Goal: Task Accomplishment & Management: Use online tool/utility

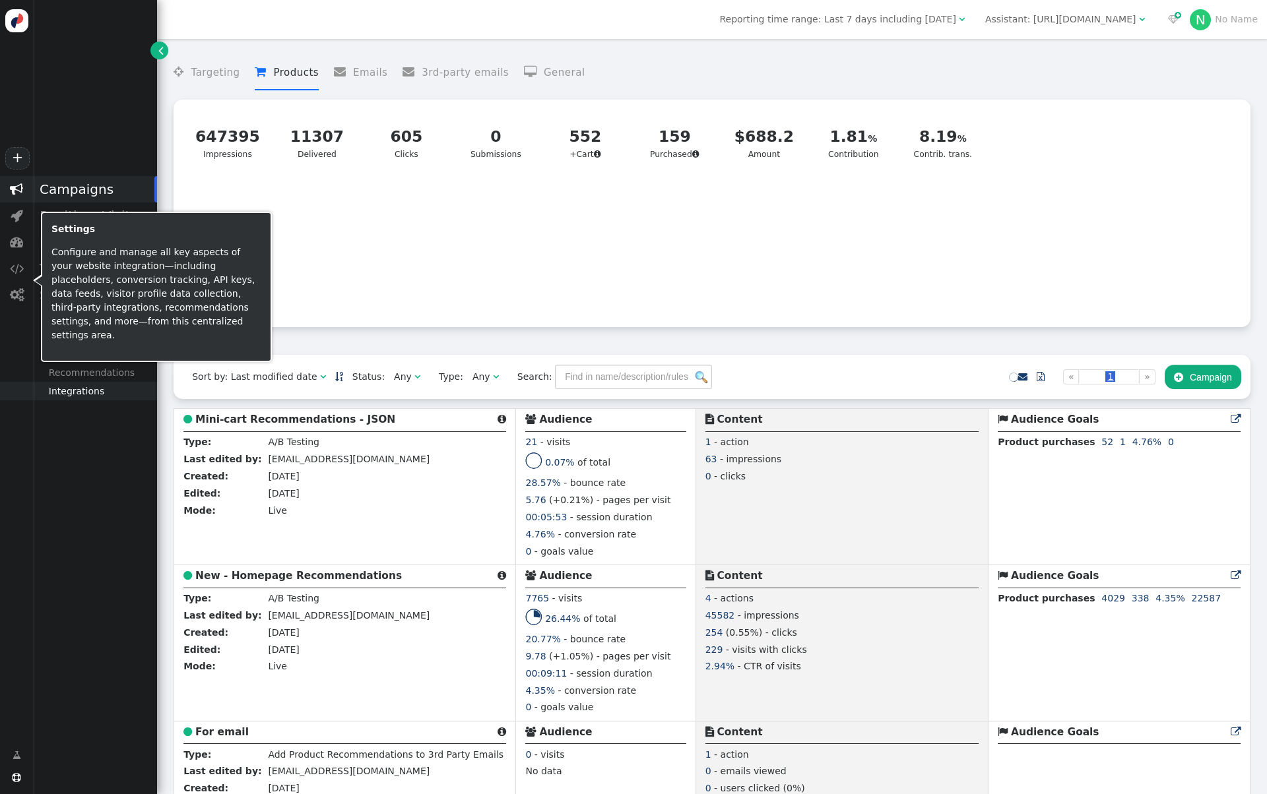
click at [90, 395] on div "Integrations" at bounding box center [95, 391] width 124 height 18
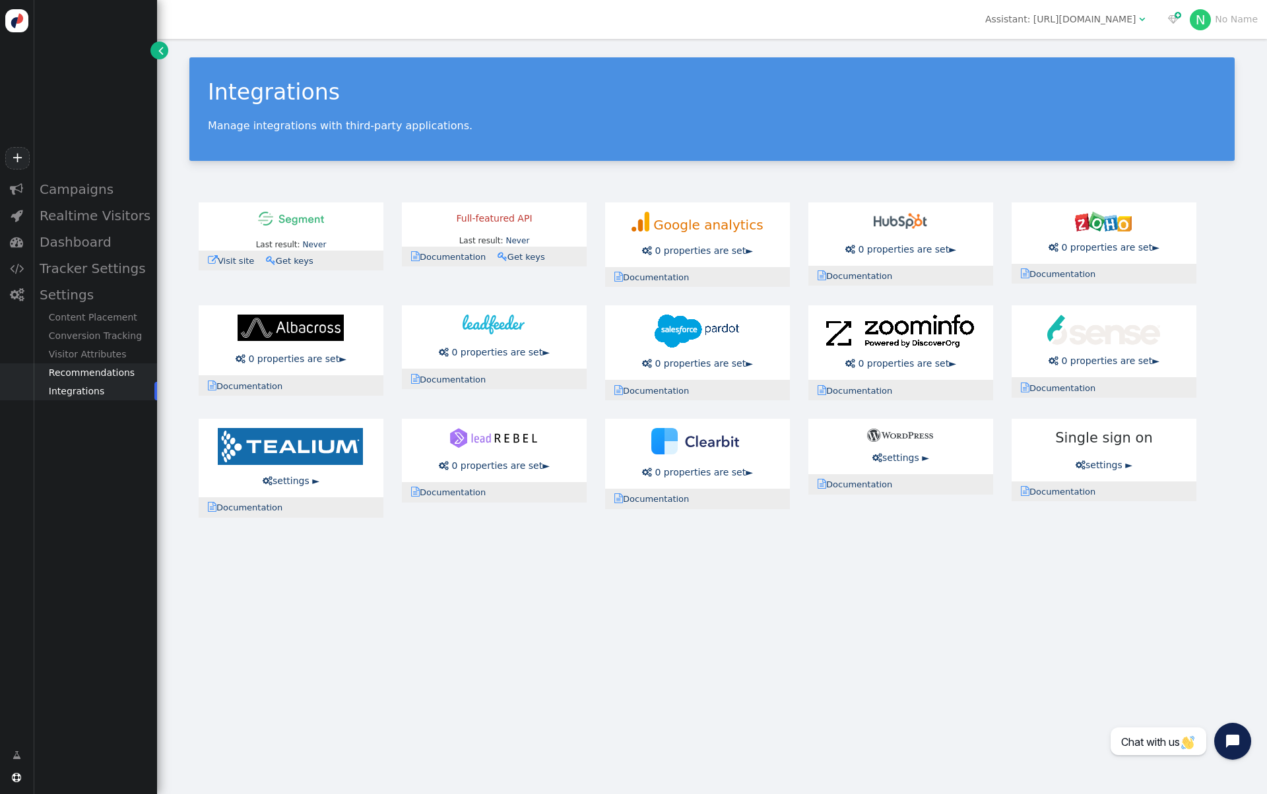
click at [101, 375] on div "Recommendations" at bounding box center [95, 372] width 124 height 18
click at [108, 412] on div "Product Tracking" at bounding box center [95, 409] width 124 height 18
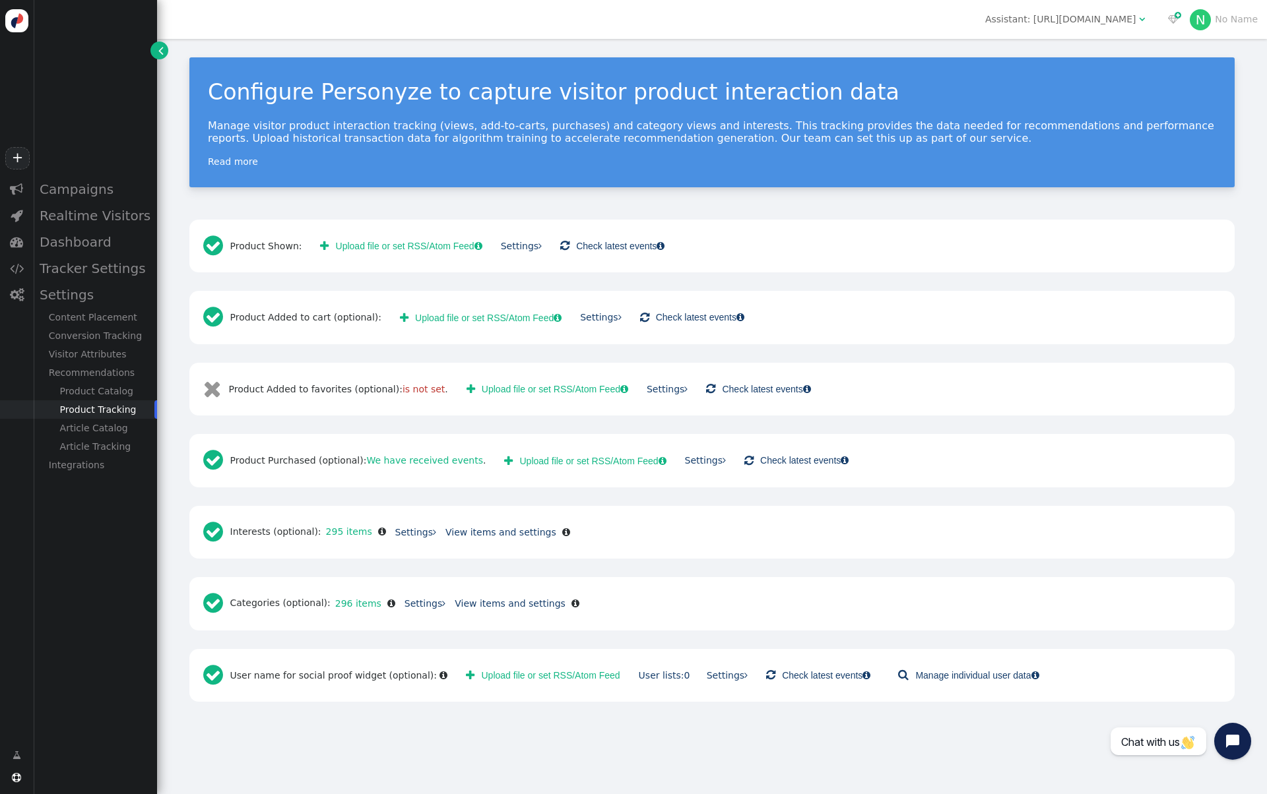
click at [571, 318] on button " Upload file or set RSS/Atom Feed " at bounding box center [481, 317] width 180 height 24
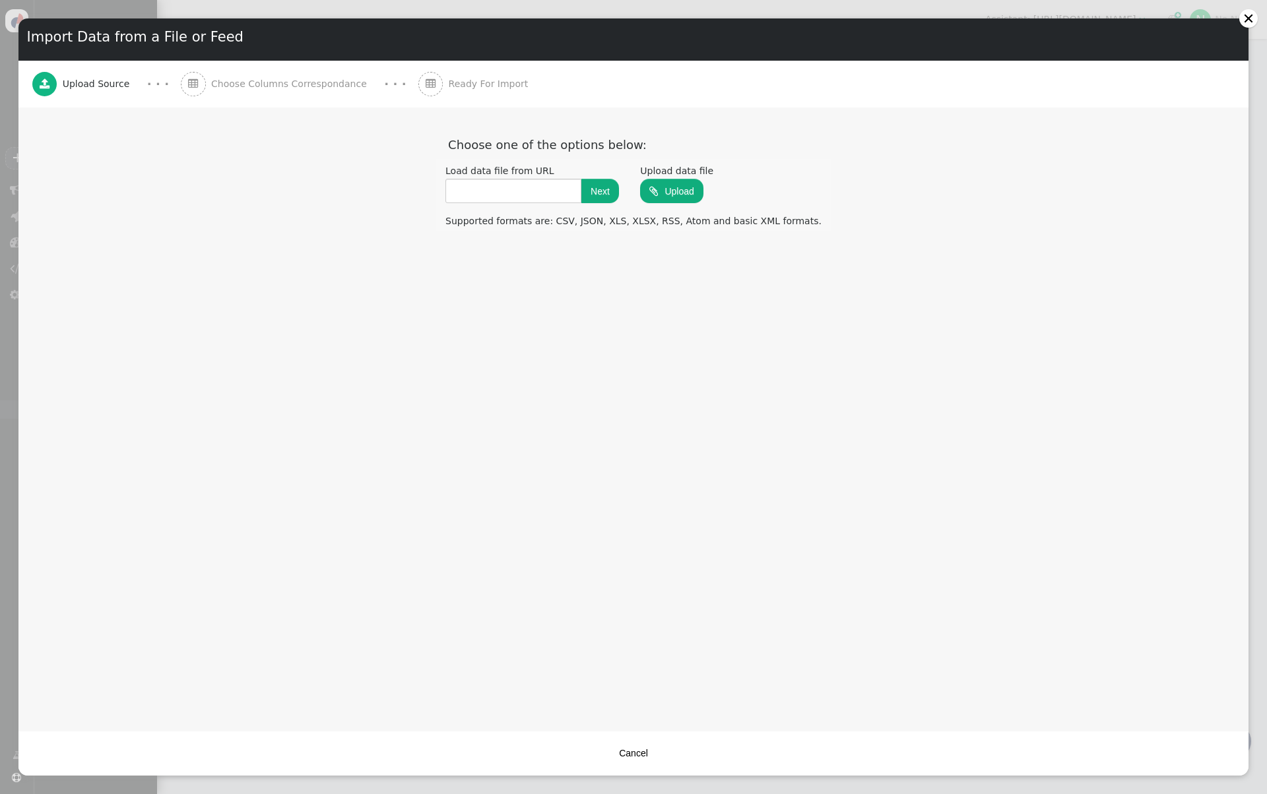
click at [642, 746] on button "Cancel" at bounding box center [633, 753] width 47 height 24
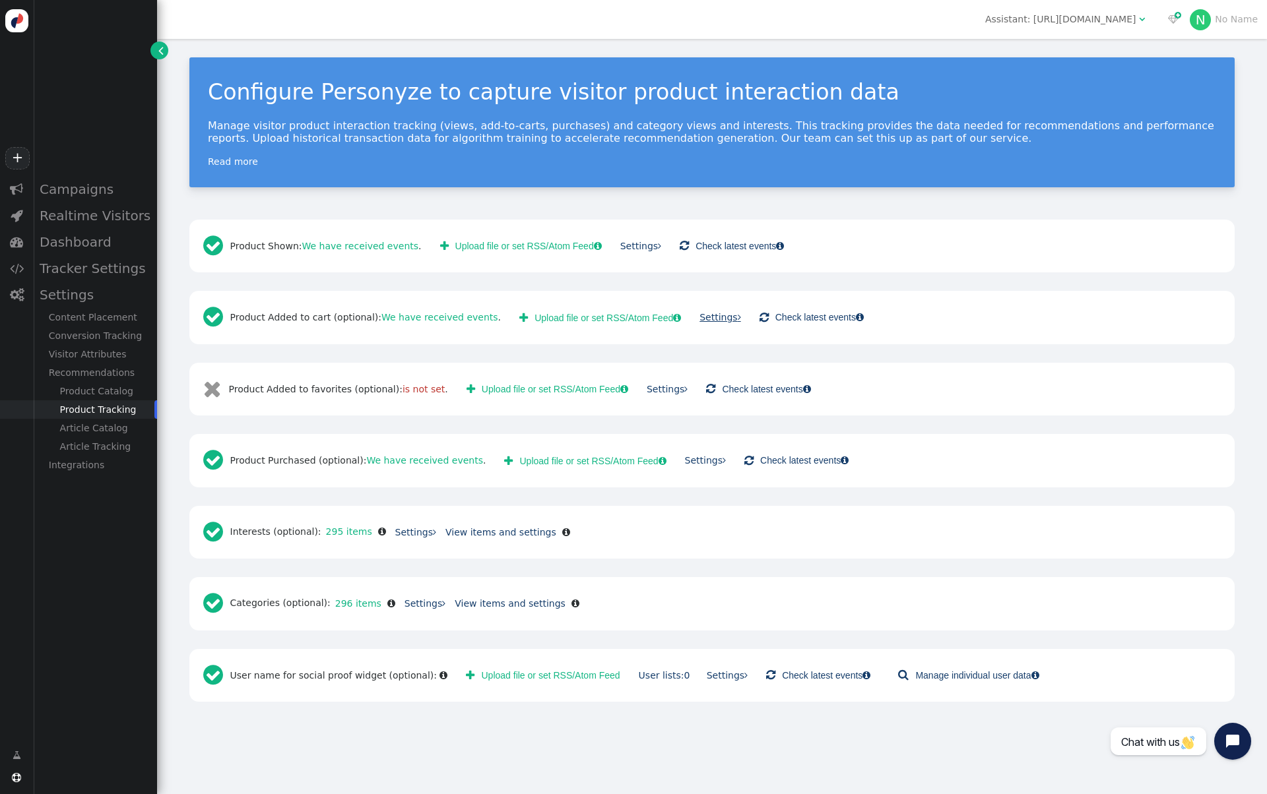
click at [708, 317] on link "Settings " at bounding box center [719, 317] width 41 height 11
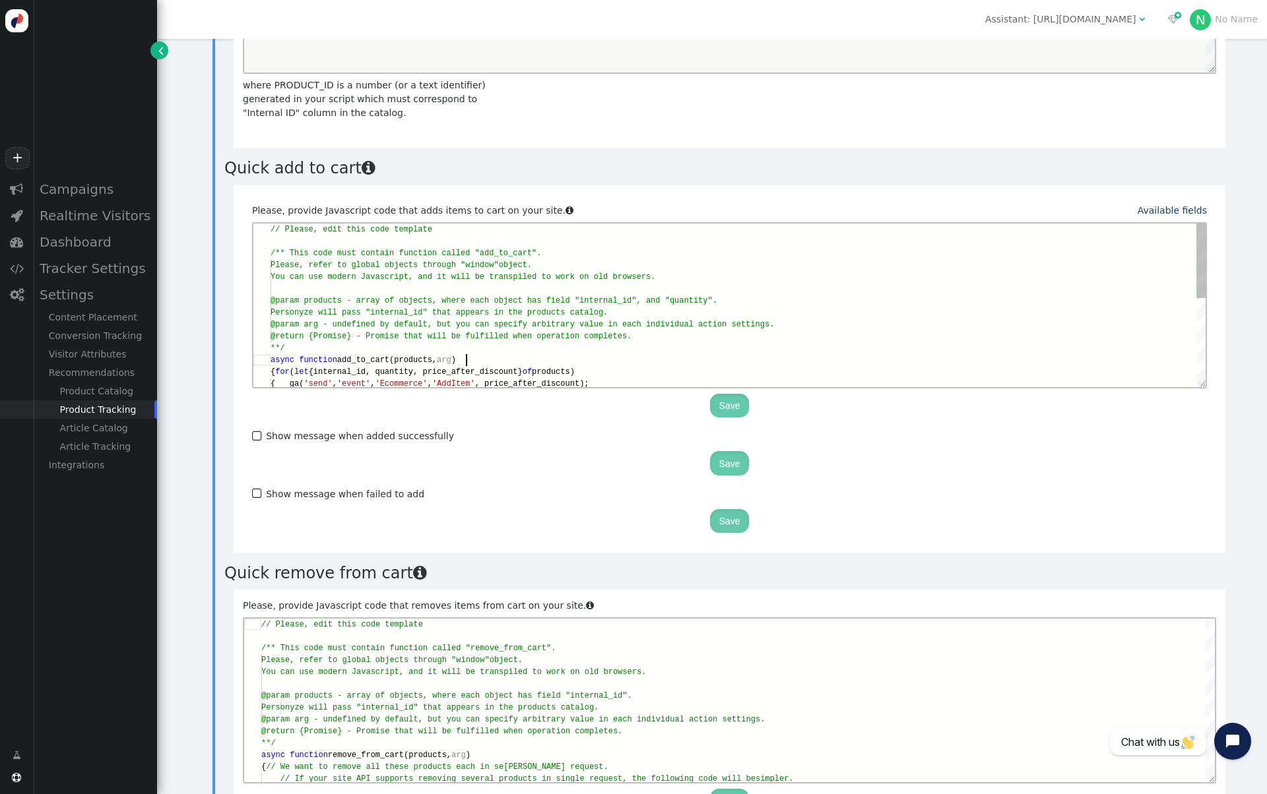
scroll to position [11, 195]
click at [631, 355] on div "async function add_to_cart(products, arg )" at bounding box center [737, 360] width 935 height 12
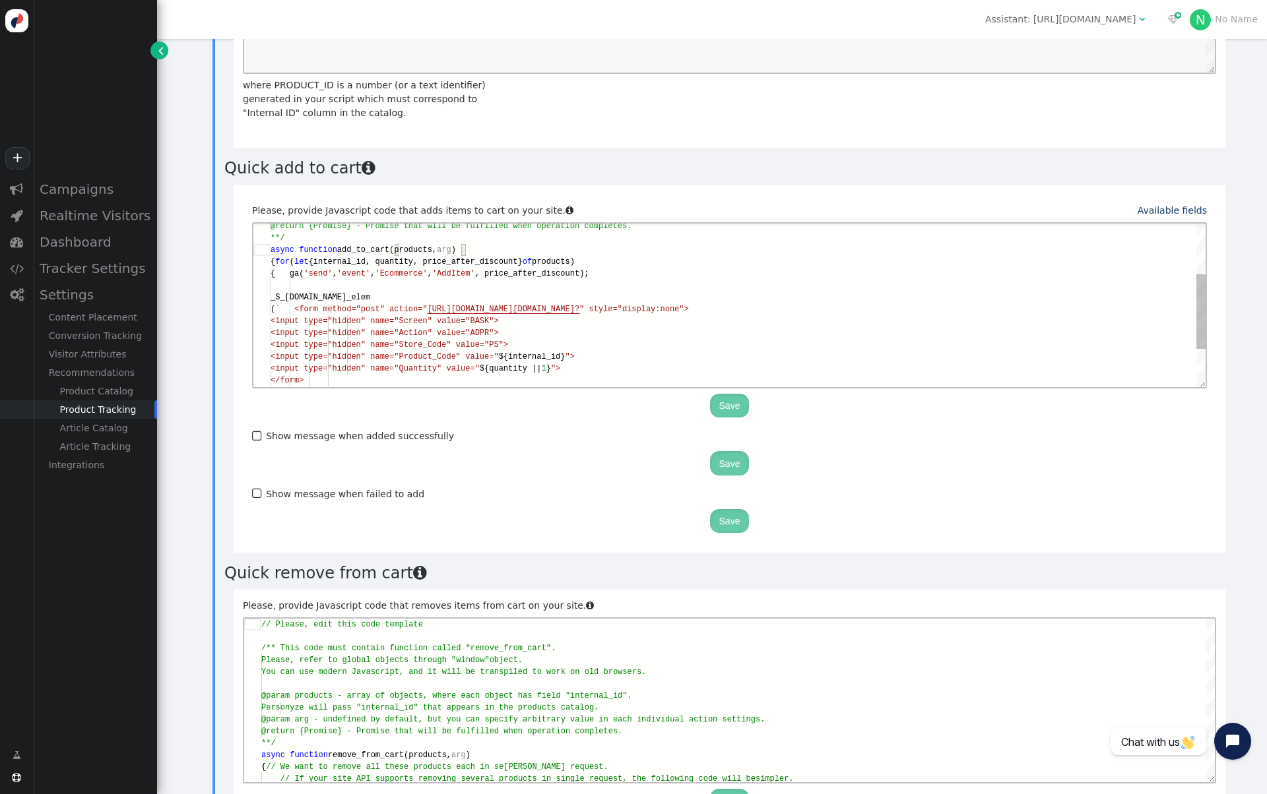
scroll to position [0, 361]
click at [565, 355] on span "${internal_id}" at bounding box center [532, 356] width 67 height 9
type textarea "// Please, edit this code template /** This code must contain function called "…"
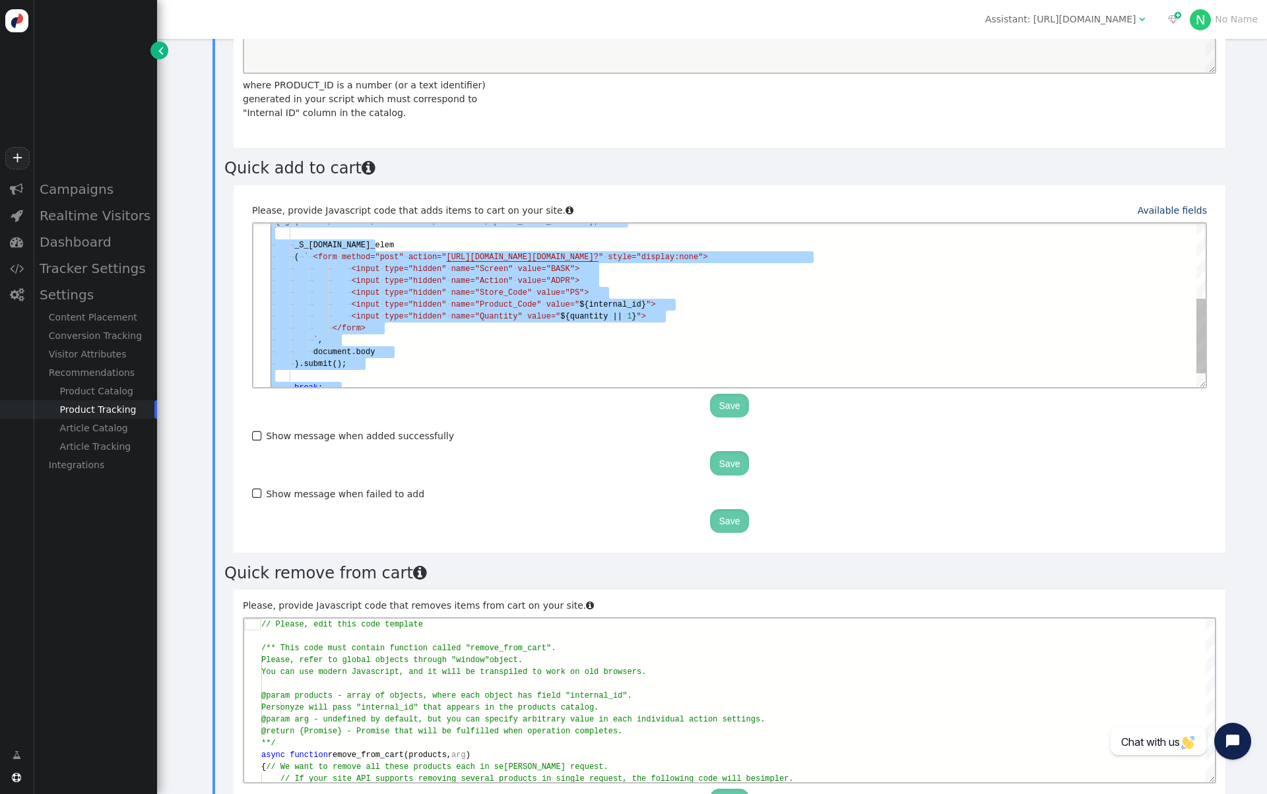
scroll to position [0, 5]
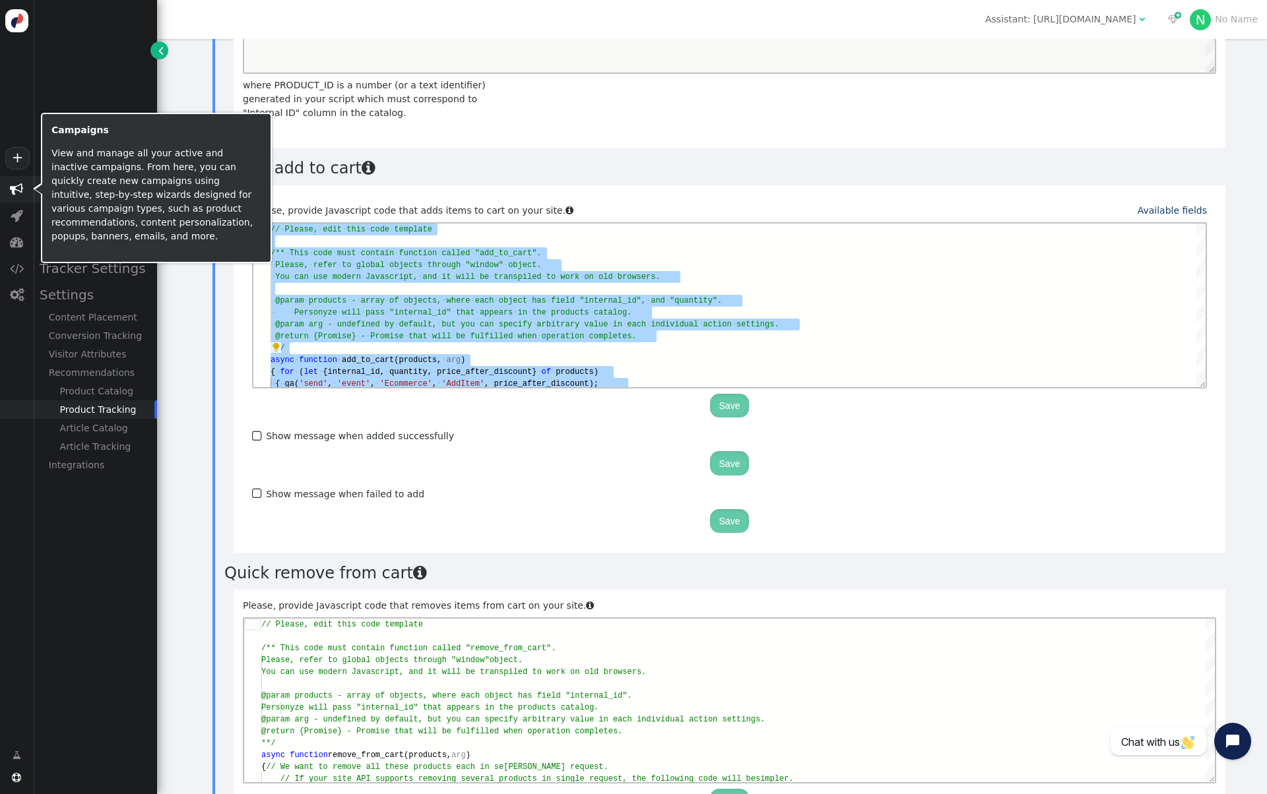
click at [13, 187] on span "" at bounding box center [16, 189] width 13 height 13
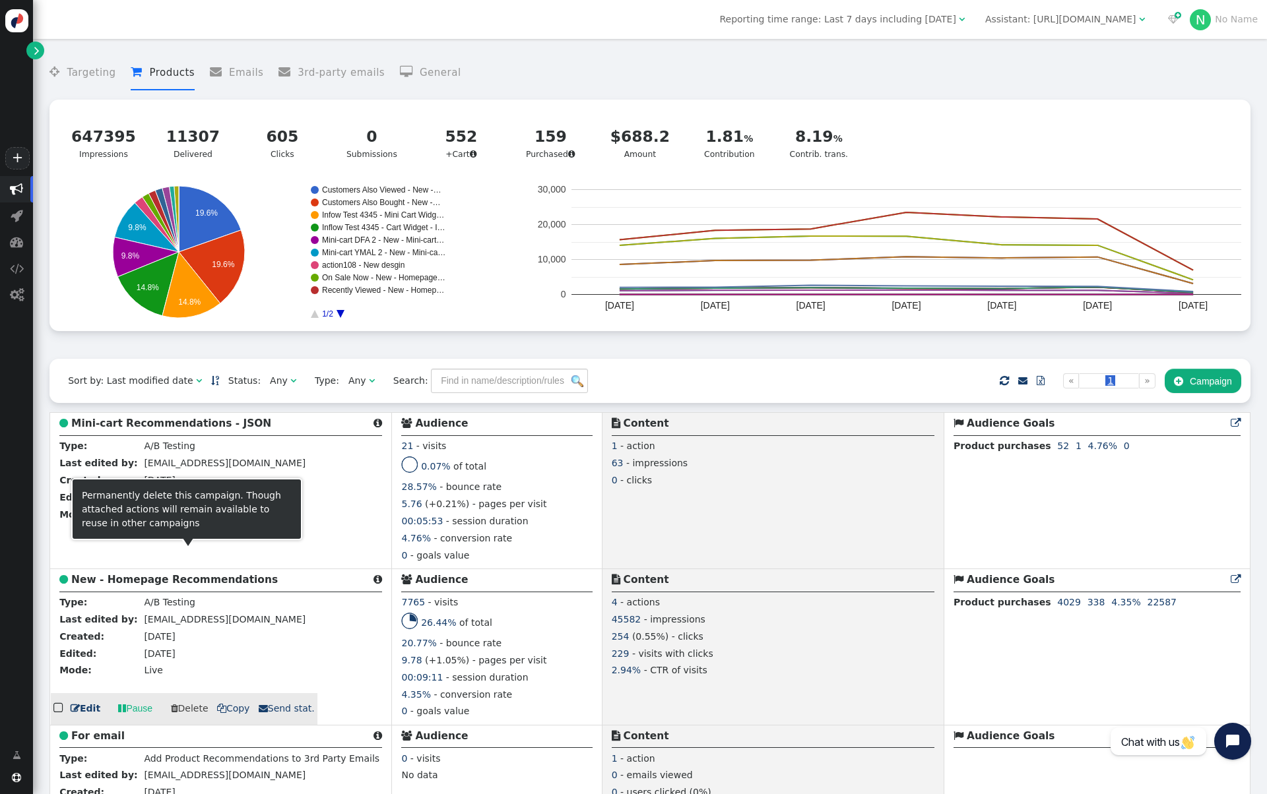
click at [165, 581] on b "New - Homepage Recommendations" at bounding box center [174, 580] width 206 height 12
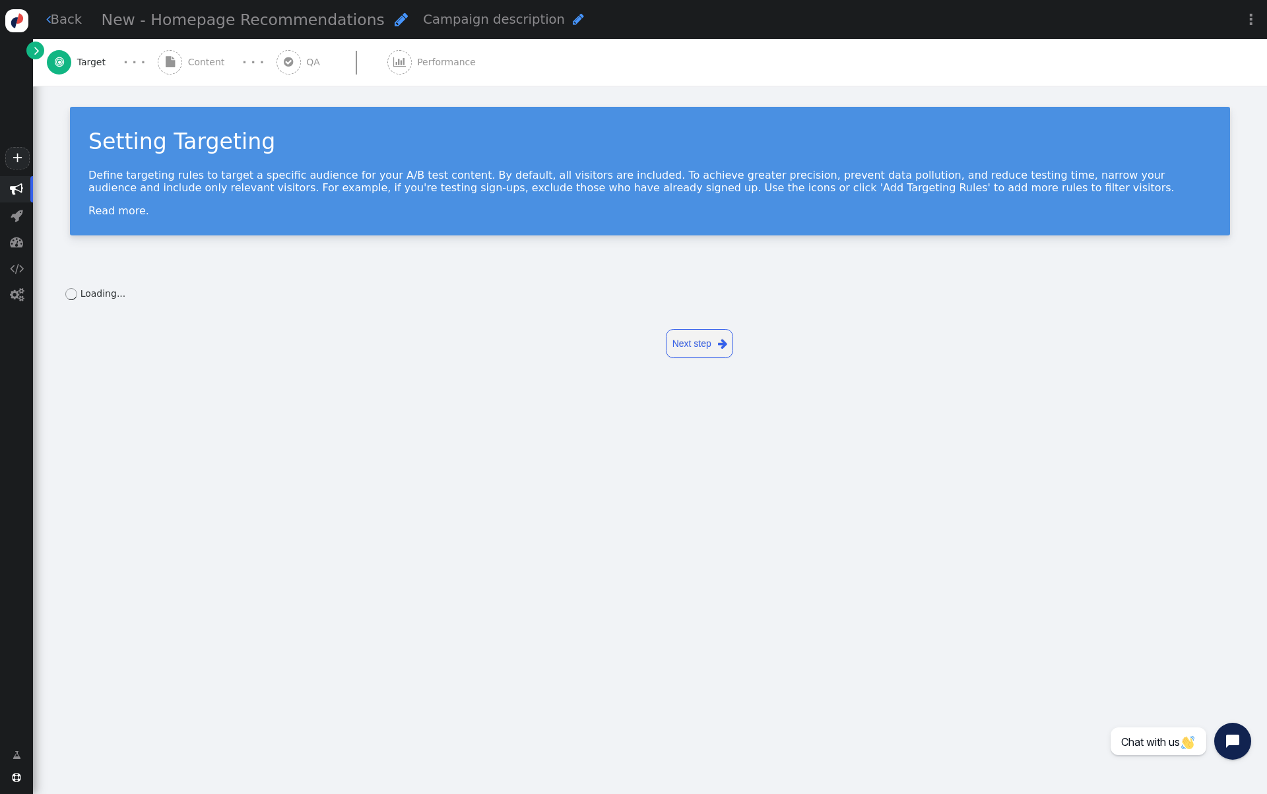
click at [286, 51] on div " QA" at bounding box center [300, 62] width 49 height 47
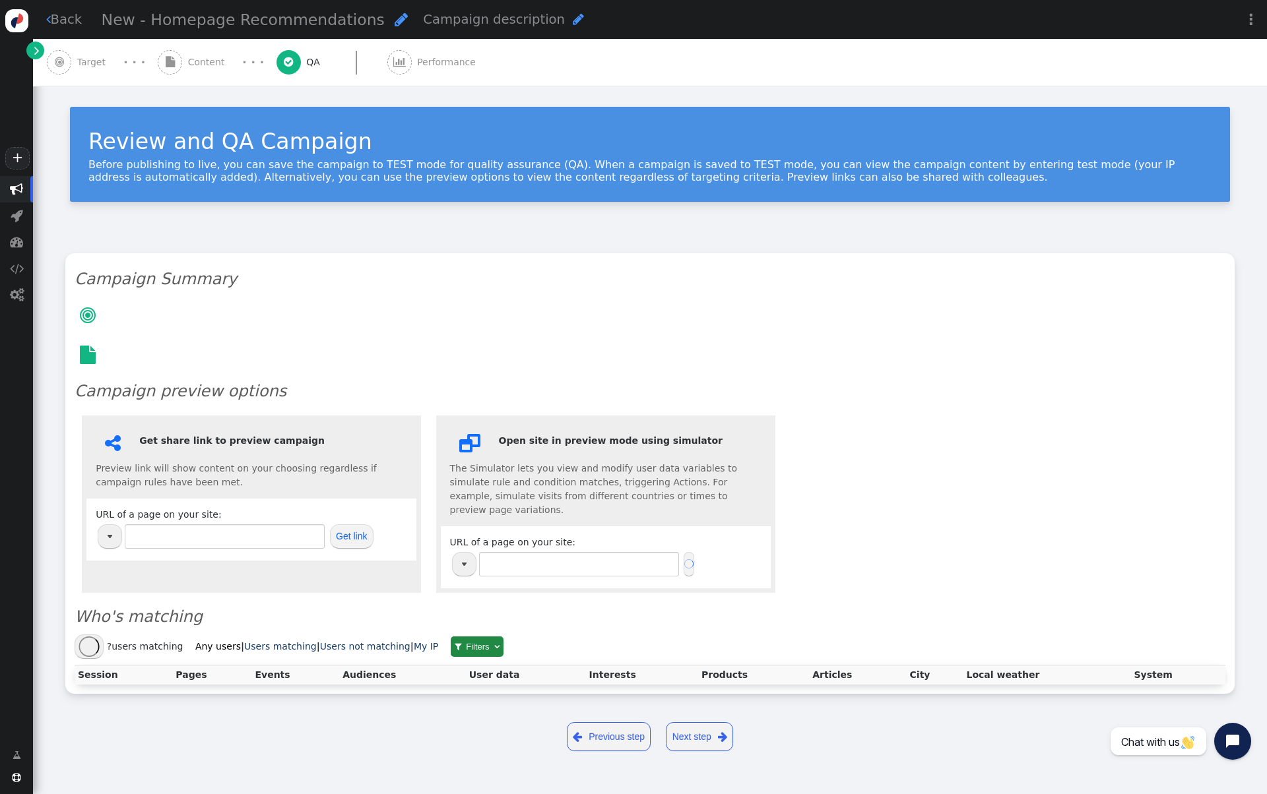
type input "[URL][DOMAIN_NAME]"
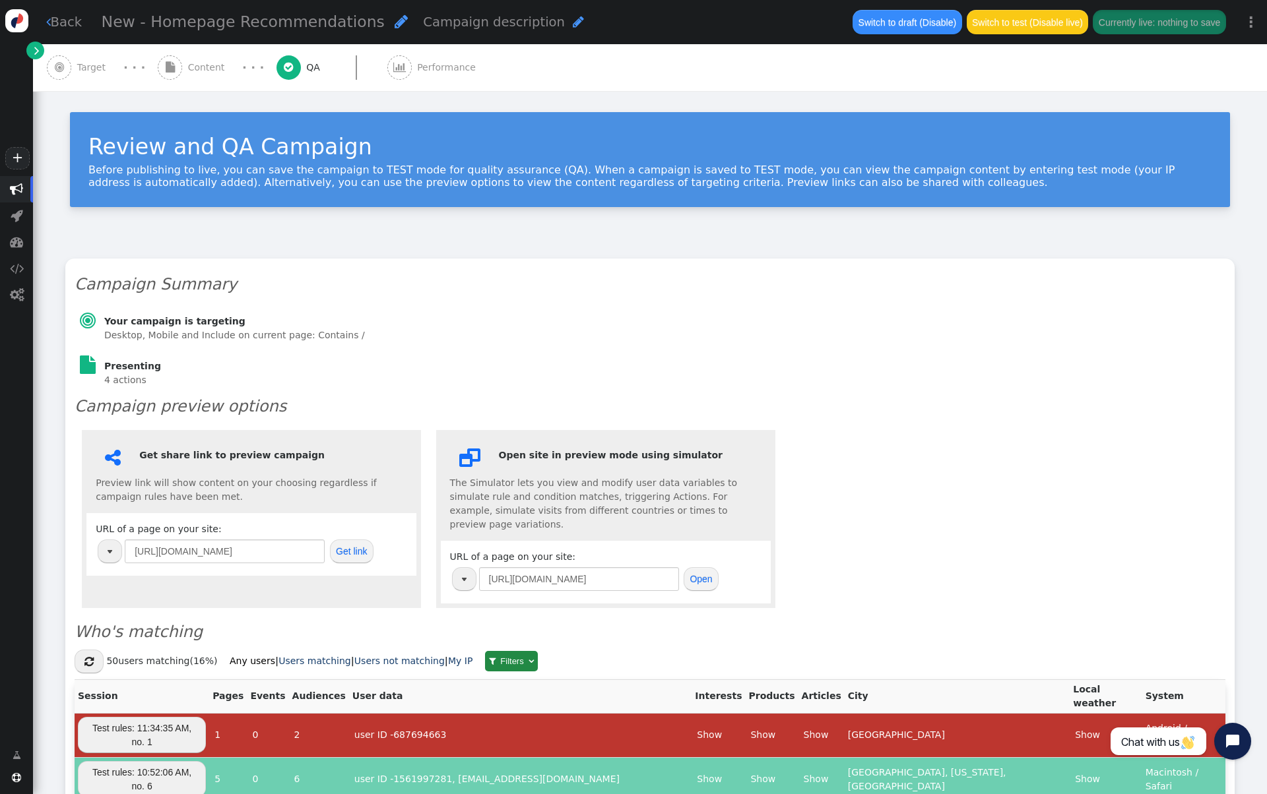
click at [354, 551] on button "Get link" at bounding box center [352, 552] width 44 height 24
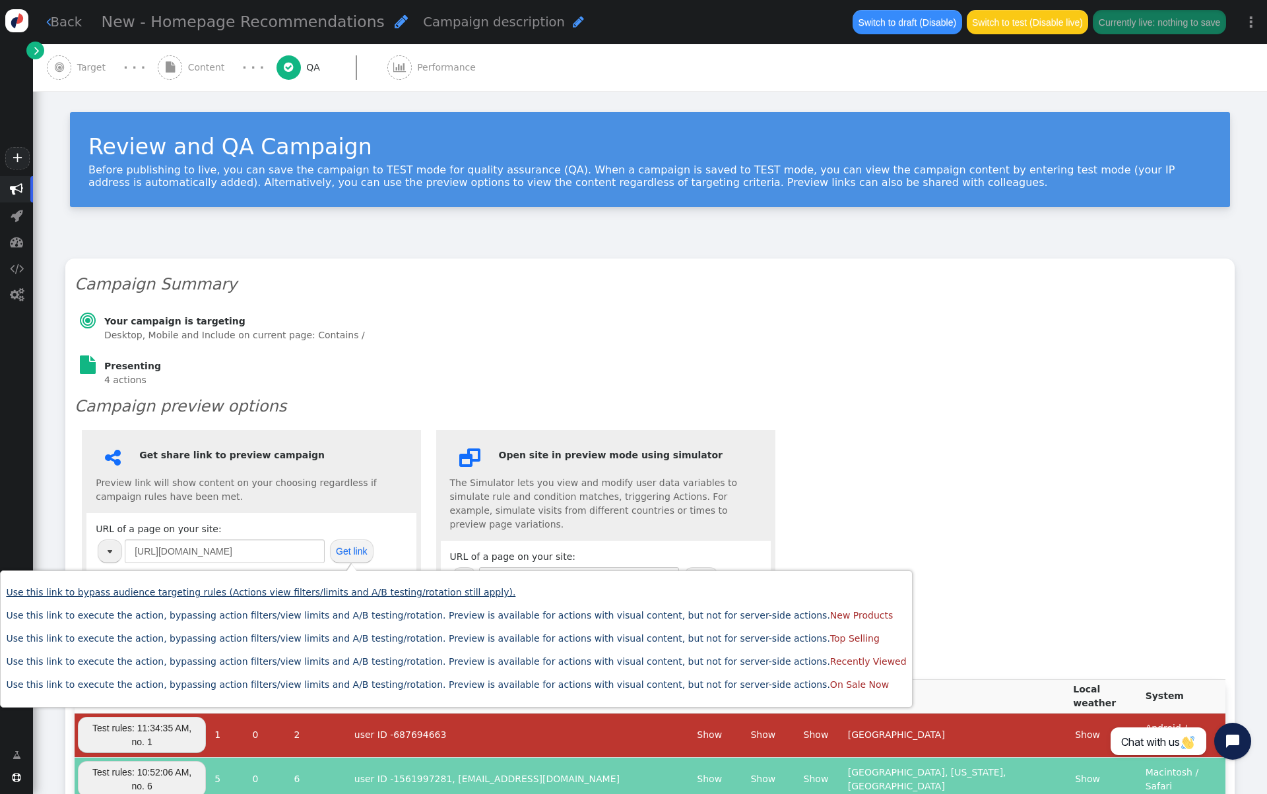
click at [363, 592] on link "Use this link to bypass audience targeting rules (Actions view filters/limits a…" at bounding box center [260, 592] width 509 height 11
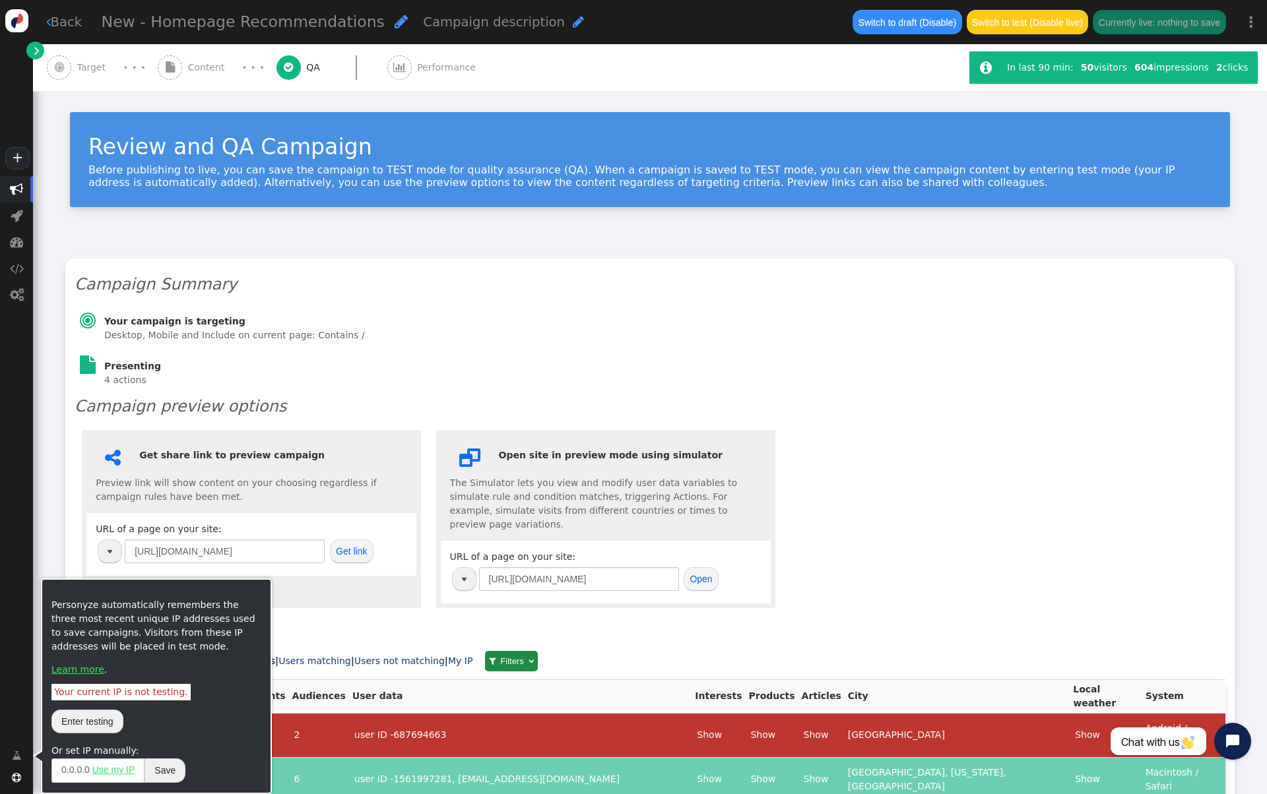
click at [20, 751] on span "" at bounding box center [17, 756] width 9 height 14
click at [79, 730] on button "Enter testing" at bounding box center [87, 722] width 72 height 24
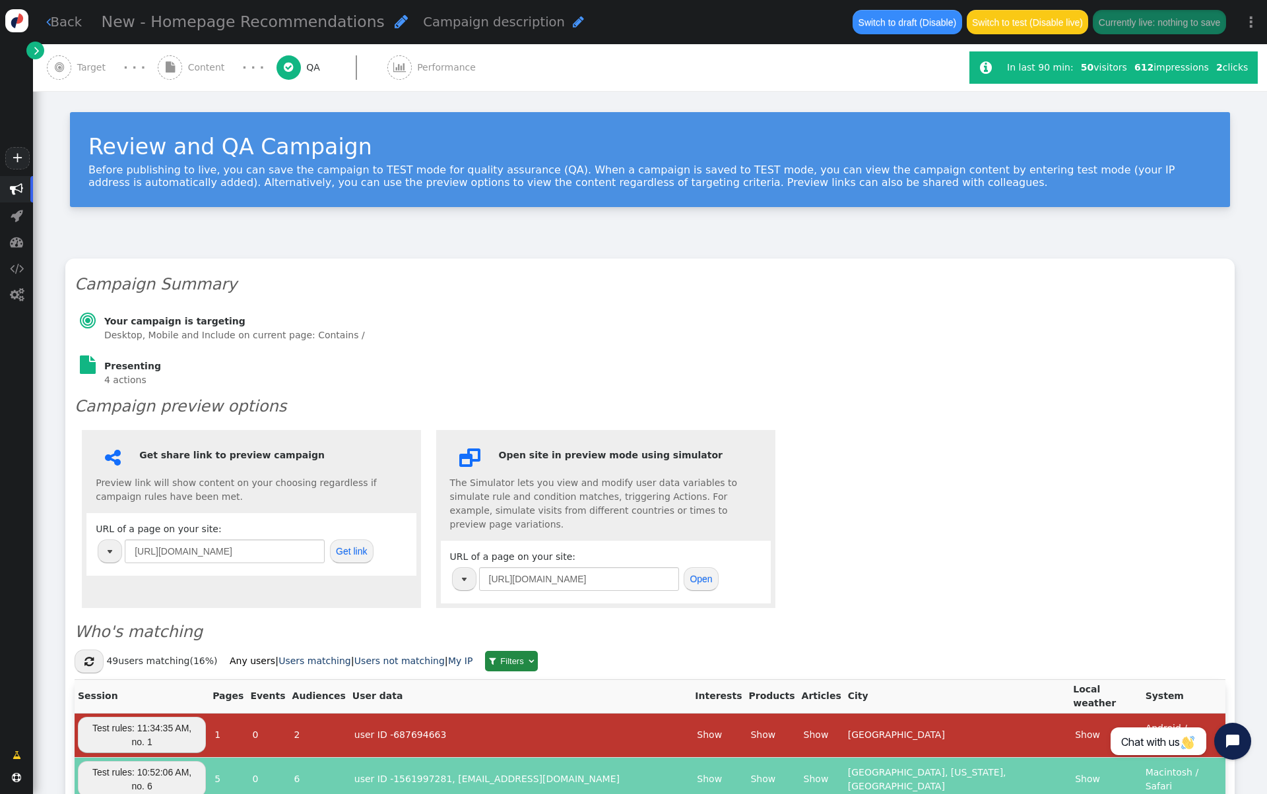
click at [117, 73] on div "· · ·" at bounding box center [134, 68] width 47 height 18
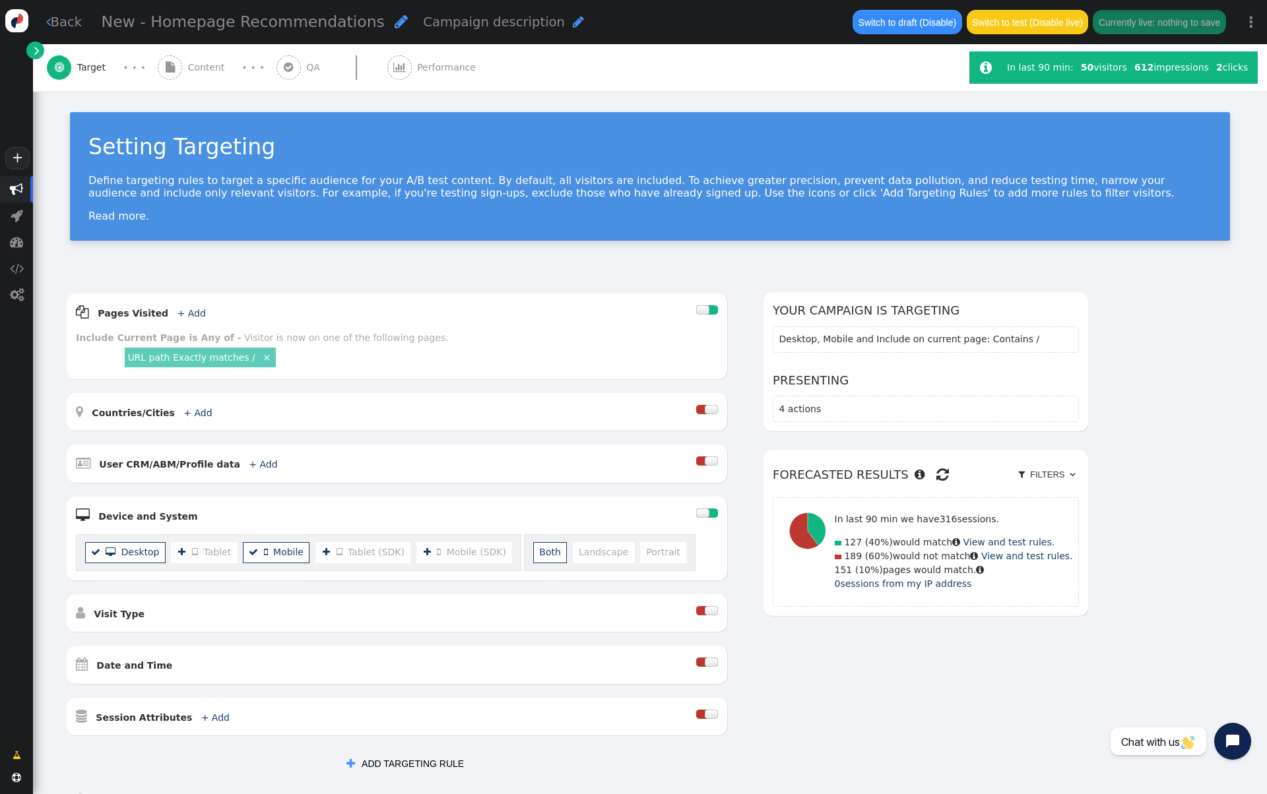
click at [185, 78] on div " Content" at bounding box center [194, 67] width 73 height 47
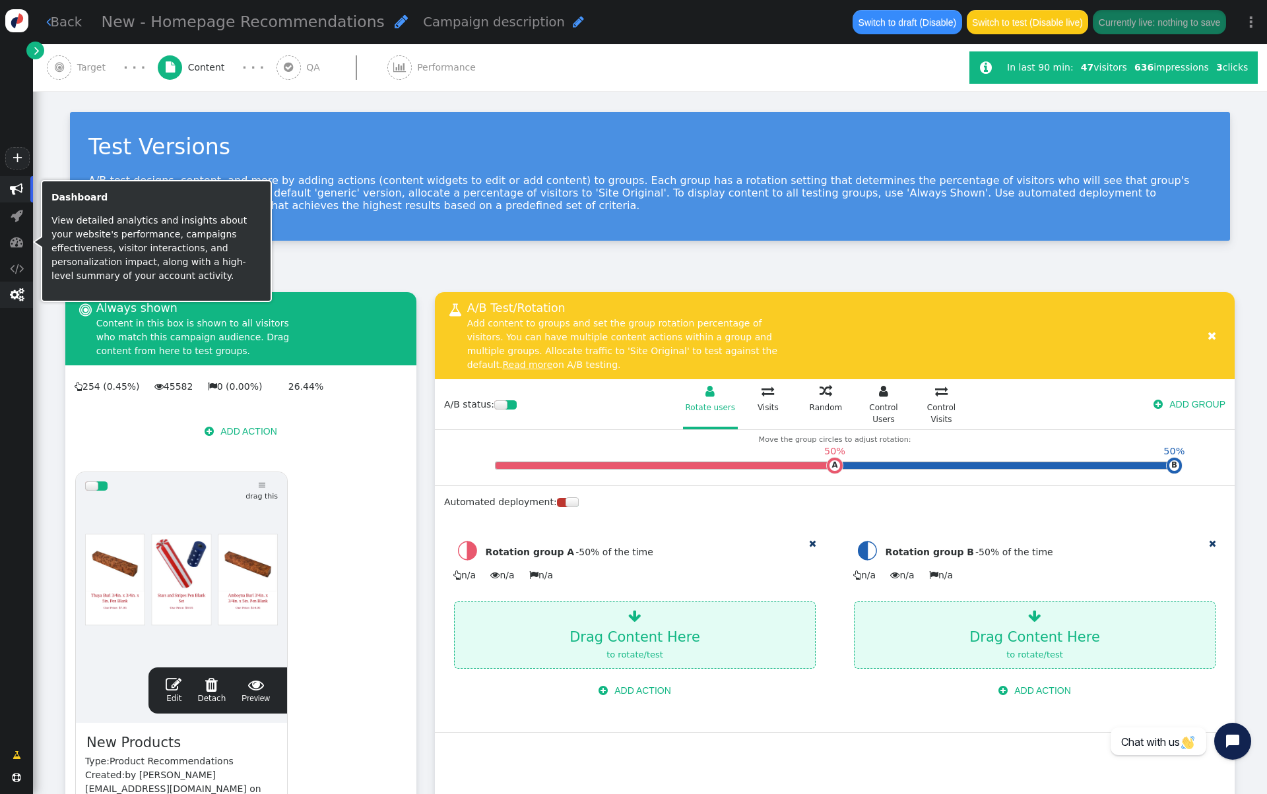
click at [24, 296] on span "" at bounding box center [16, 295] width 33 height 26
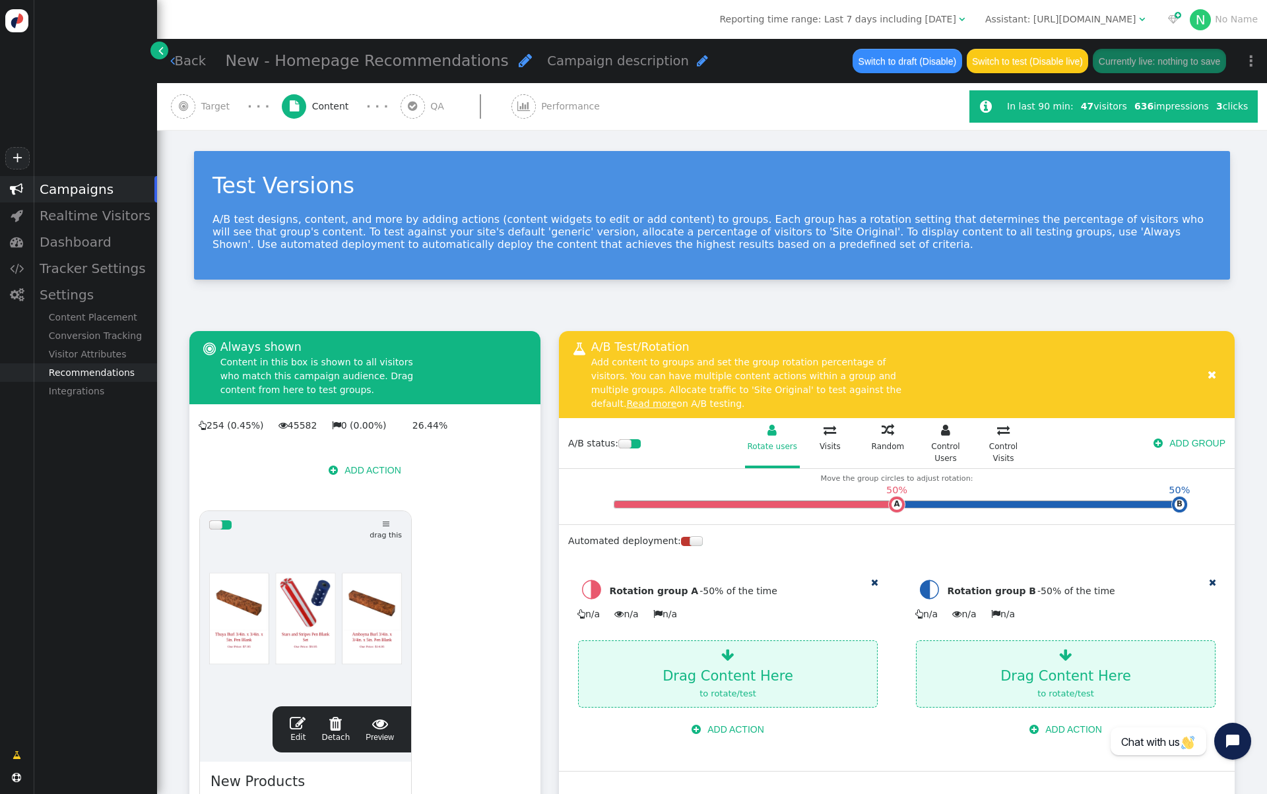
click at [108, 369] on div "Recommendations" at bounding box center [95, 372] width 124 height 18
click at [106, 403] on div "Product Tracking" at bounding box center [95, 409] width 124 height 18
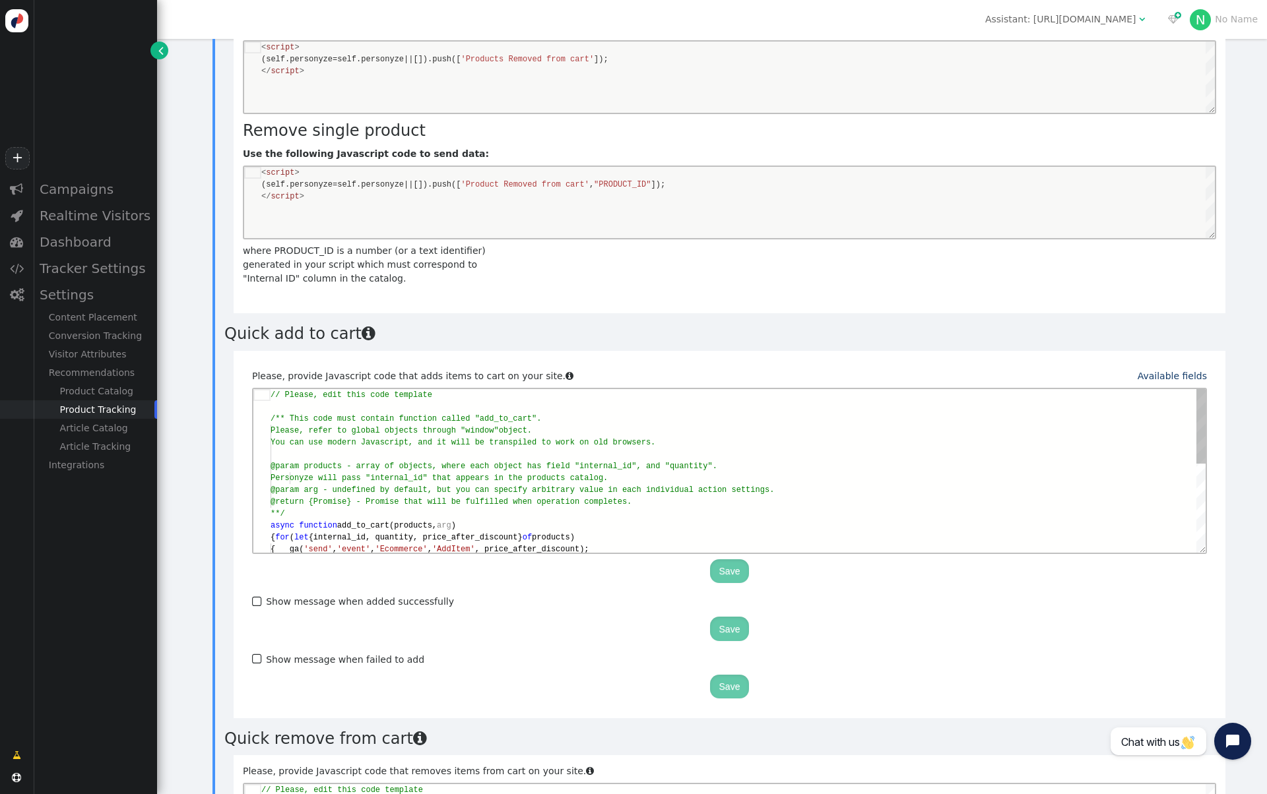
scroll to position [0, 15]
click at [600, 507] on div "**/" at bounding box center [737, 513] width 935 height 12
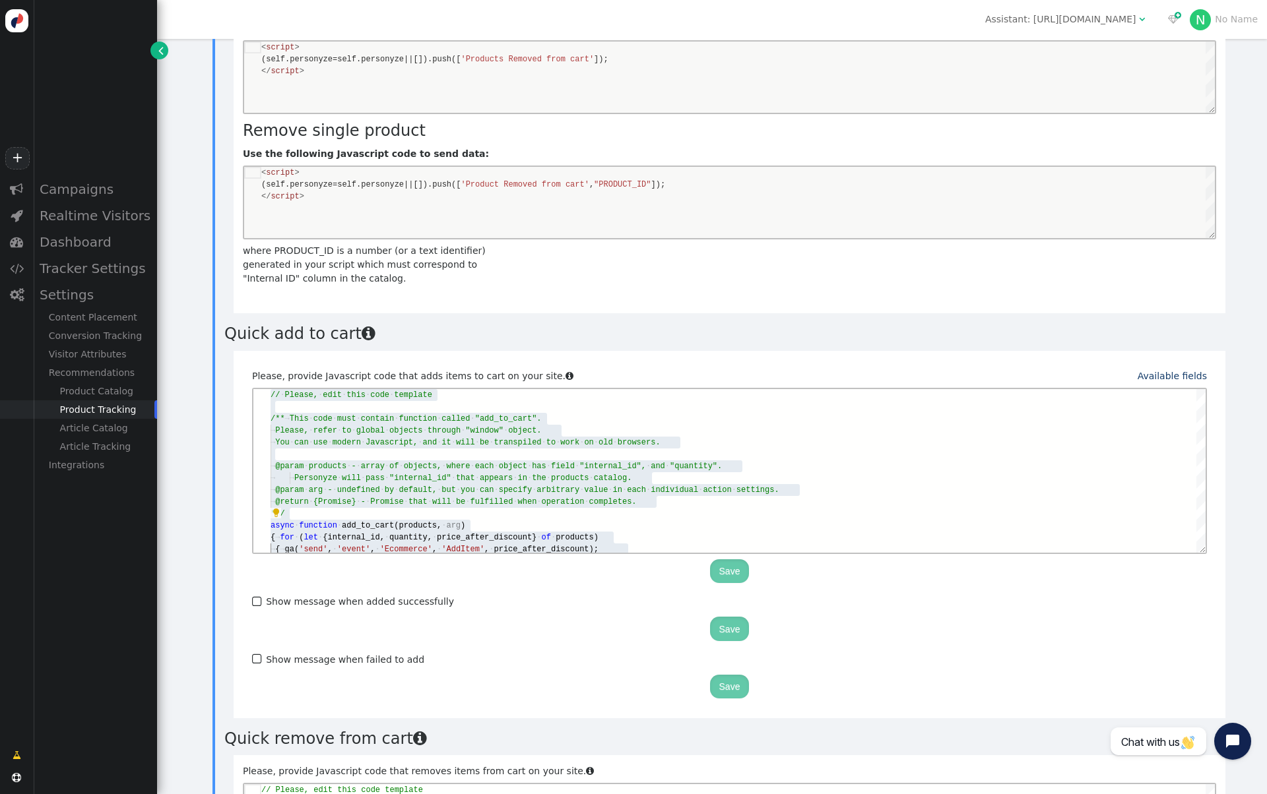
click at [684, 274] on div "Remove all Use the following Javascript code to send data: Remove single produc…" at bounding box center [729, 139] width 973 height 293
click at [451, 480] on span ""internal_id"" at bounding box center [420, 477] width 62 height 9
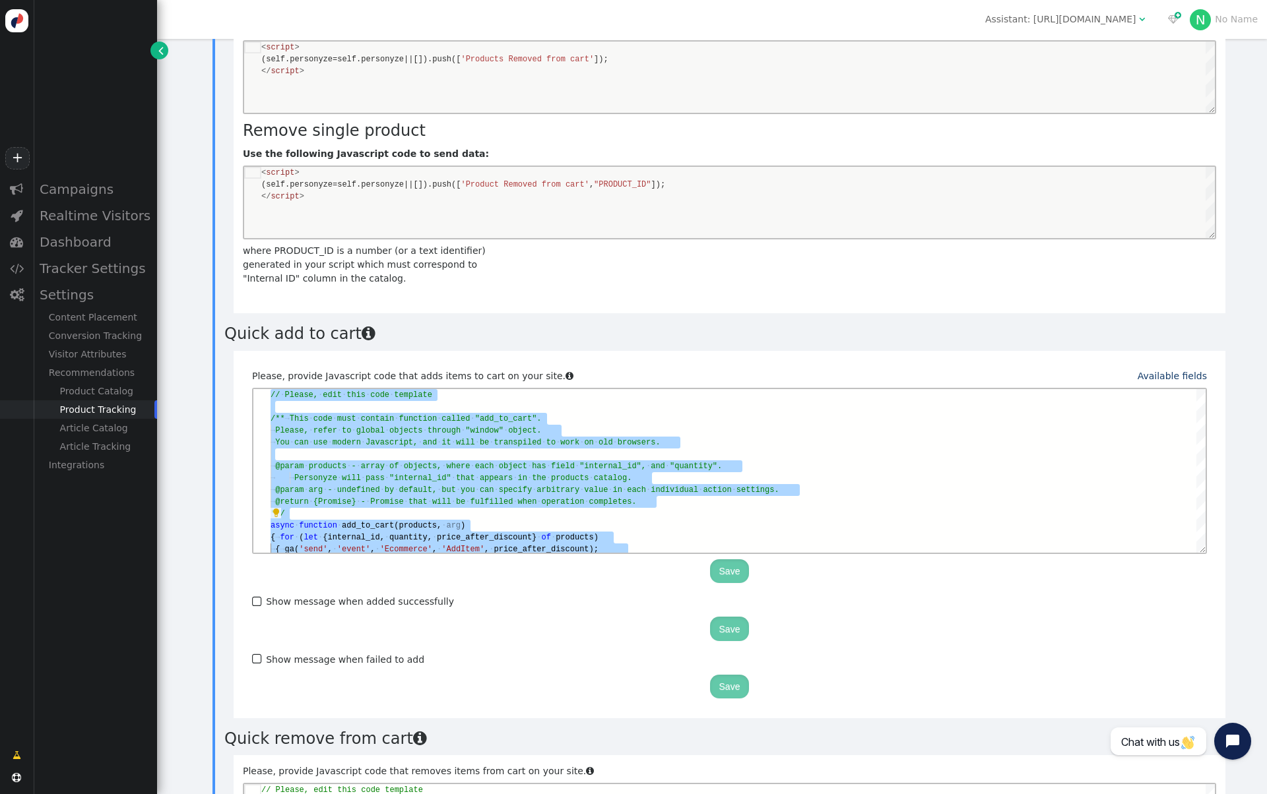
paste textarea "} // Resolve immediately; navigation to cart will occur. return Promise.resolve…"
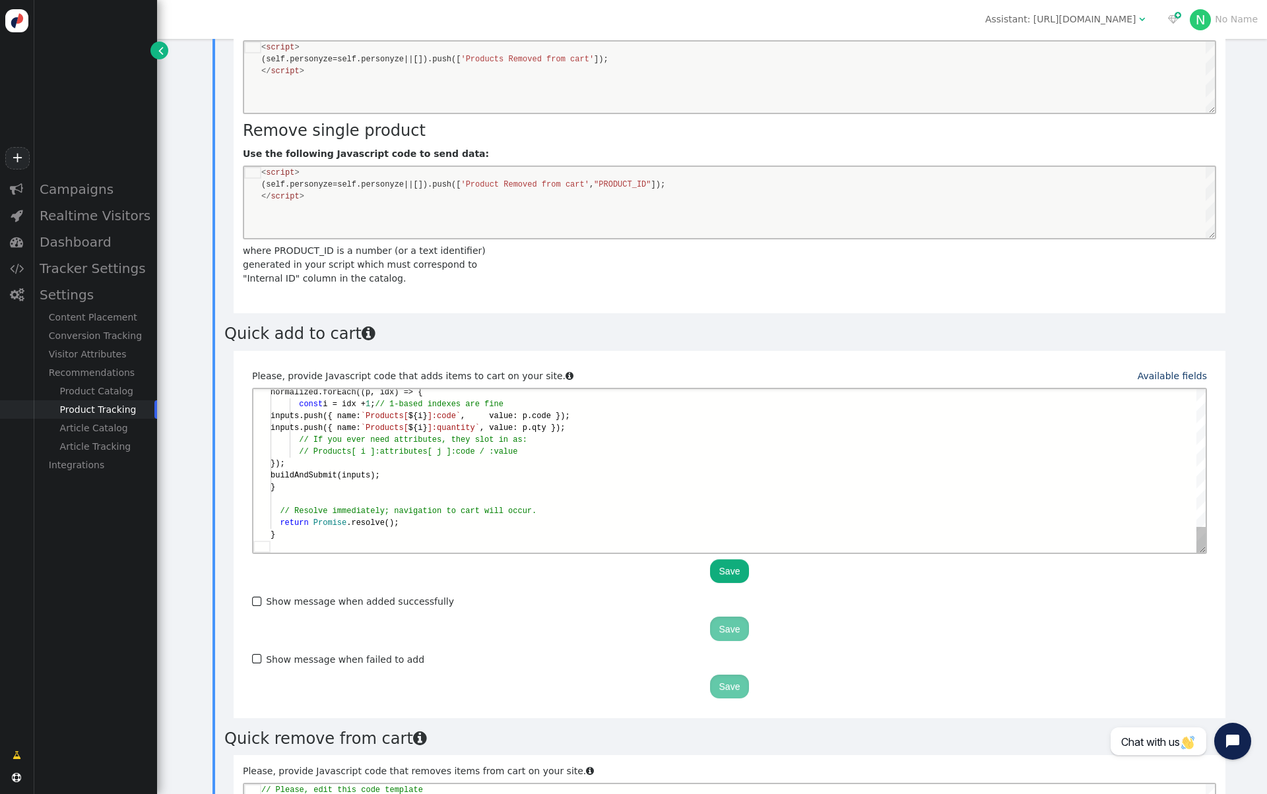
scroll to position [11, 0]
click at [544, 497] on div at bounding box center [737, 499] width 935 height 12
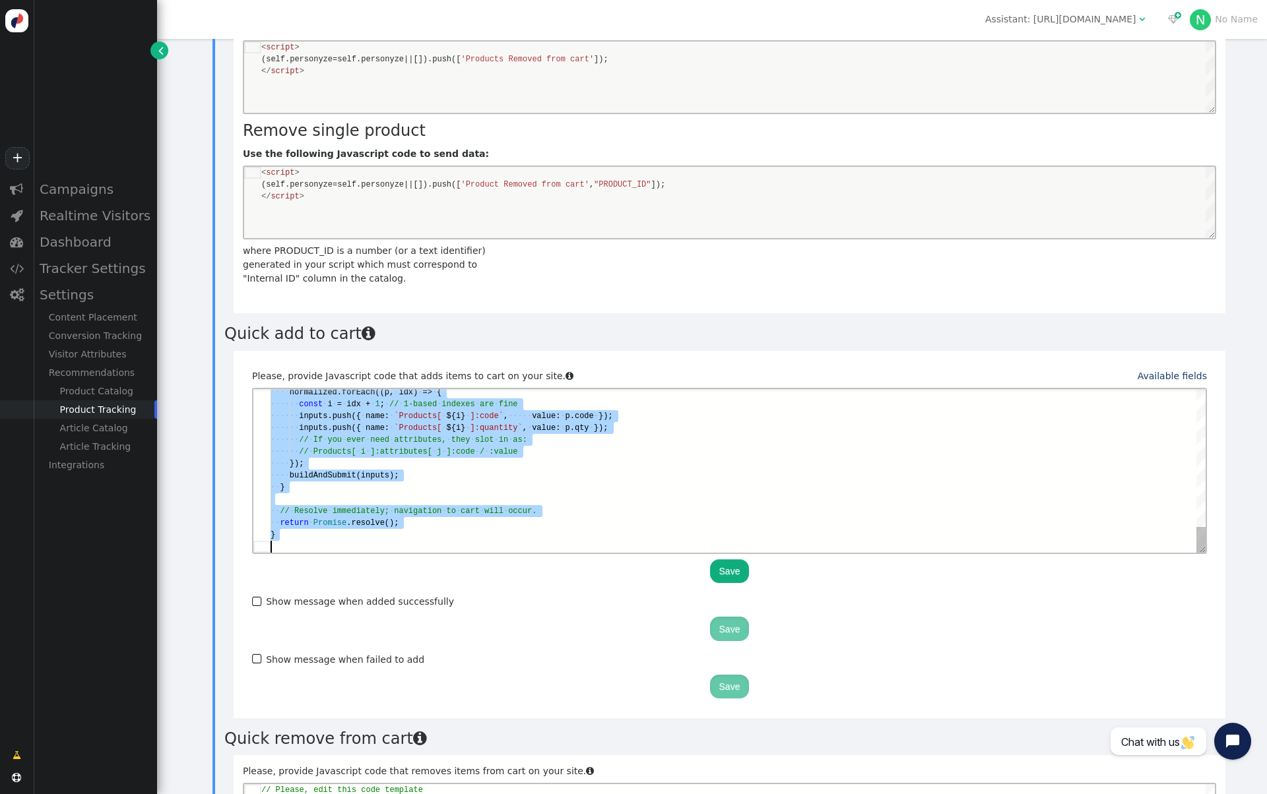
paste textarea "Editor content;Press Alt+F1 for Accessibility Options."
type textarea "} // Resolve immediately; navigation to cart will occur. return Promise.resolve…"
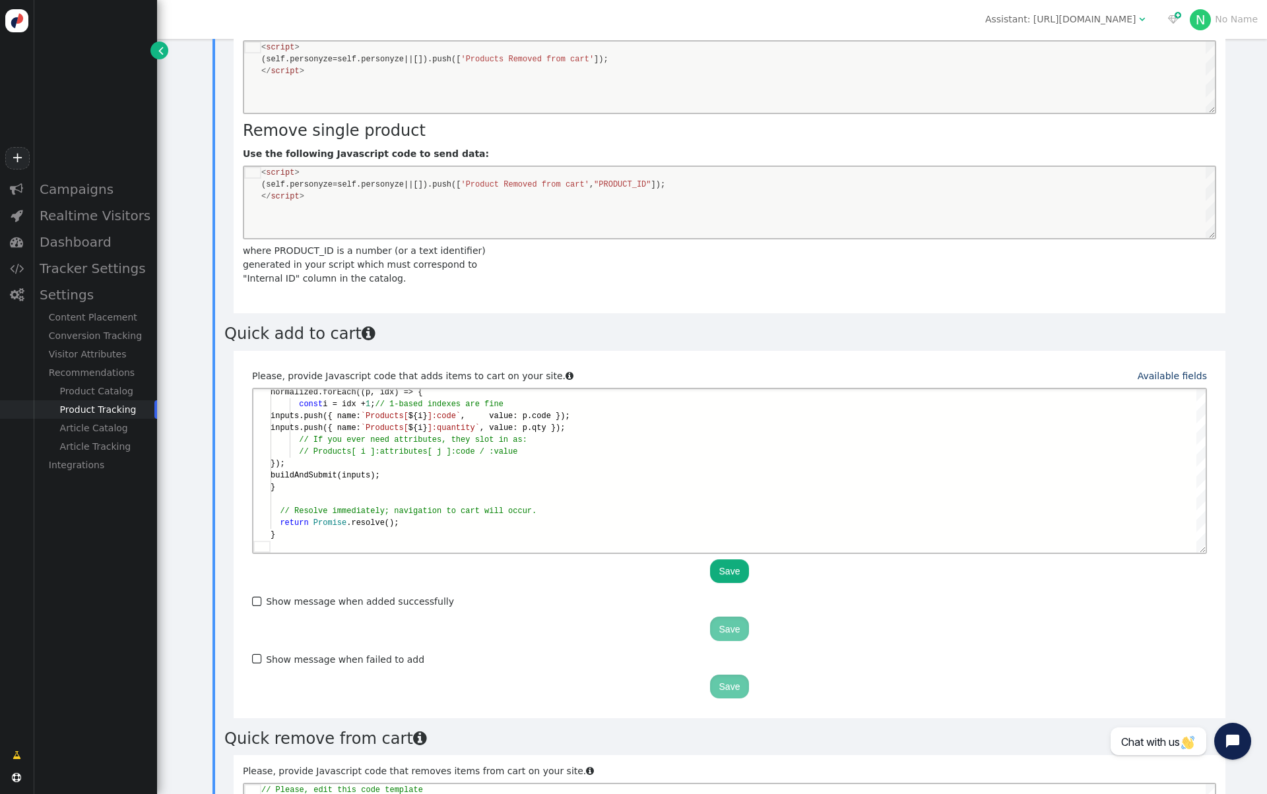
click at [720, 575] on button "Save" at bounding box center [730, 571] width 40 height 24
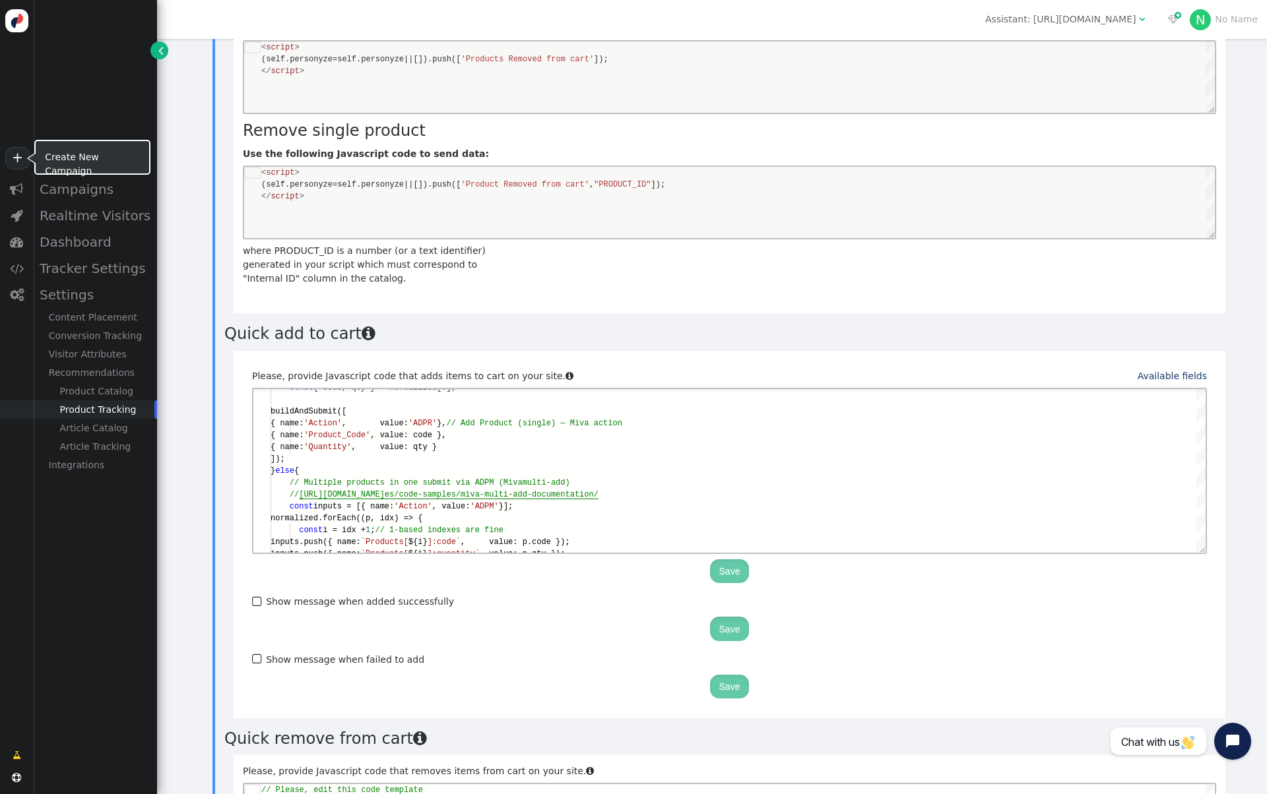
click at [24, 157] on link "+" at bounding box center [17, 158] width 24 height 22
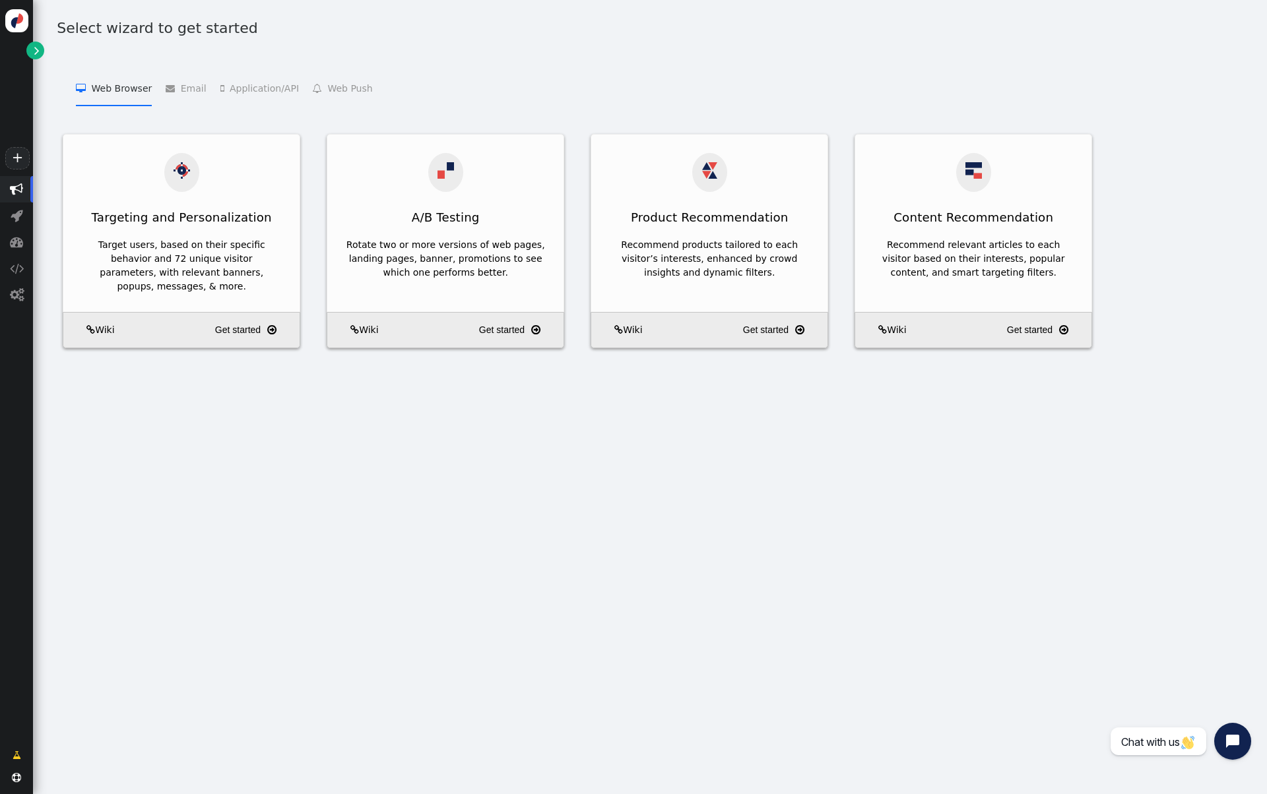
click at [1164, 214] on div "Targeting and Personalization Target users, based on their specific behavior an…" at bounding box center [649, 254] width 1201 height 241
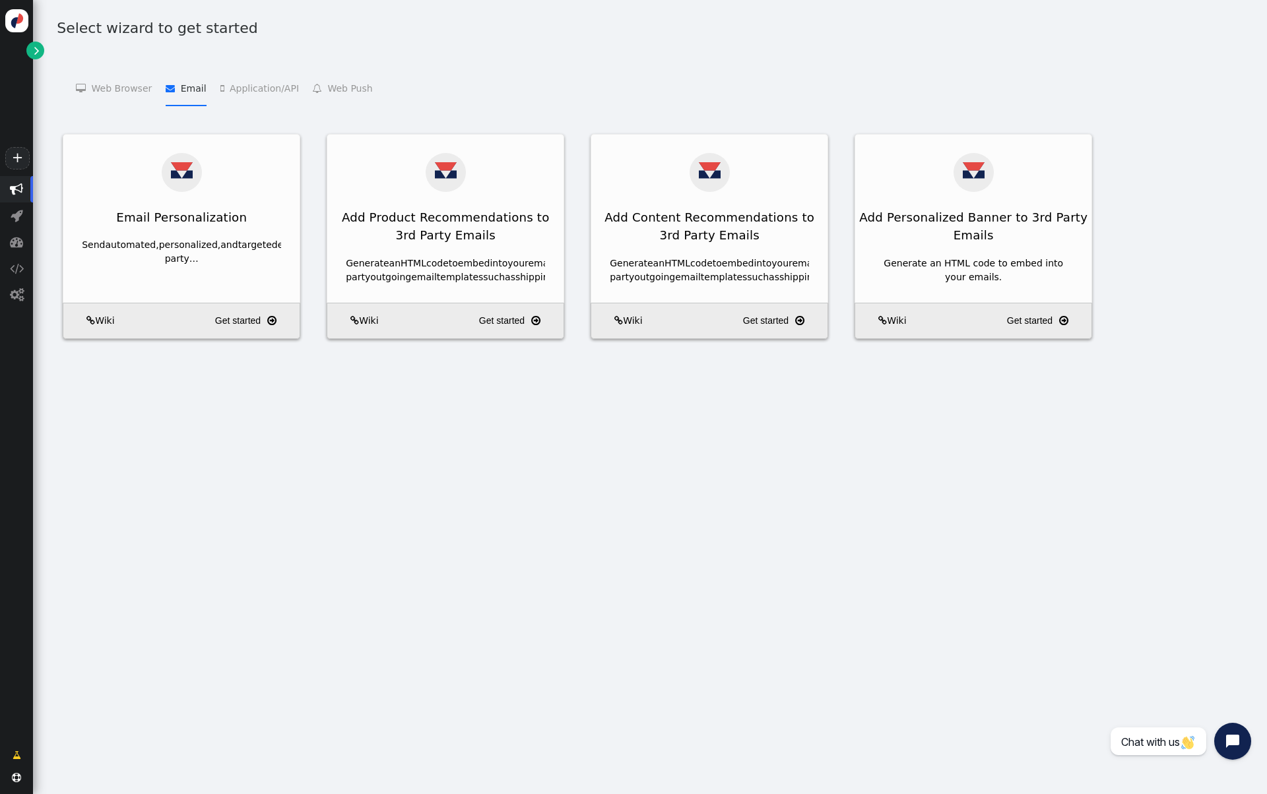
click at [192, 93] on li " Email   Email Personalization    Add Product Recommendations to 3rd Party Em…" at bounding box center [186, 88] width 40 height 36
click at [241, 90] on li " Application/API   Targeting and Personalization for Applications    Product …" at bounding box center [259, 88] width 78 height 36
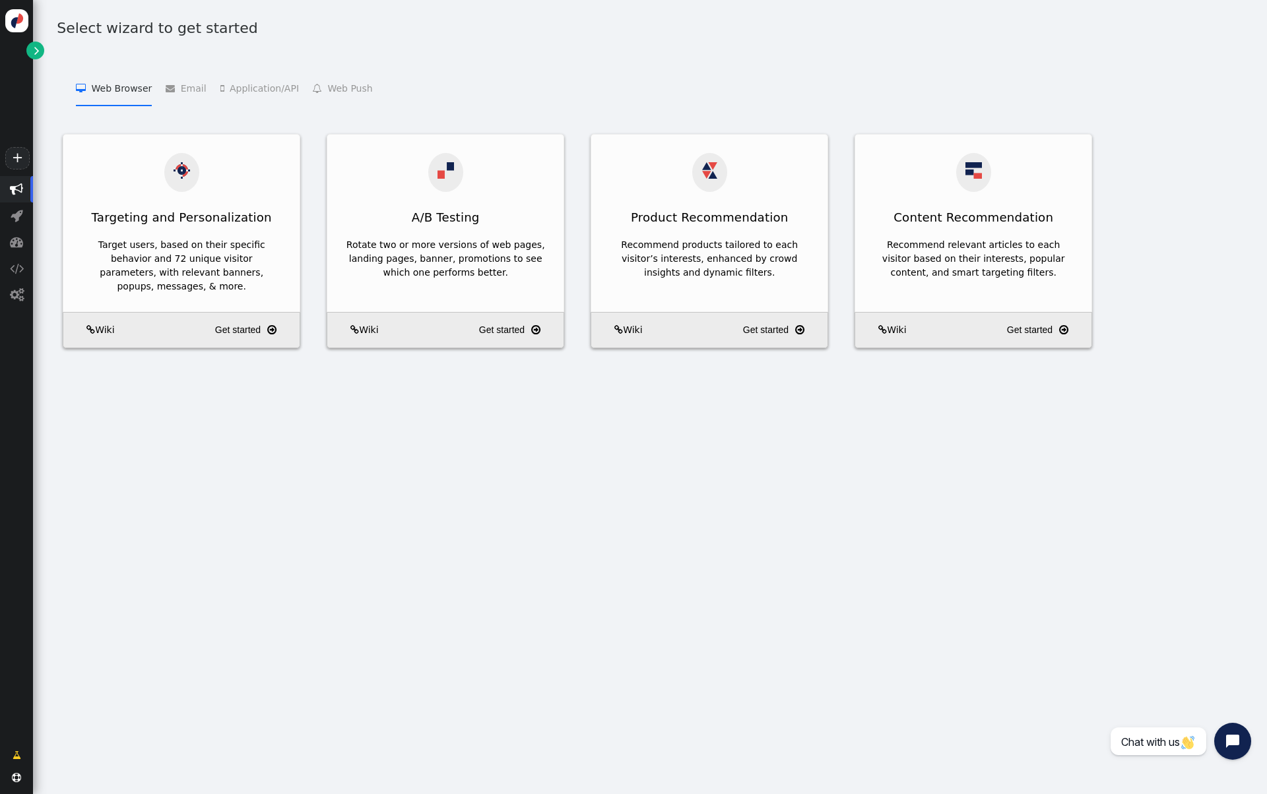
click at [122, 88] on li " Web Browser   Targeting and Personalization    A/B Testing    Product Recom…" at bounding box center [114, 88] width 76 height 36
click at [24, 197] on span "" at bounding box center [16, 189] width 33 height 26
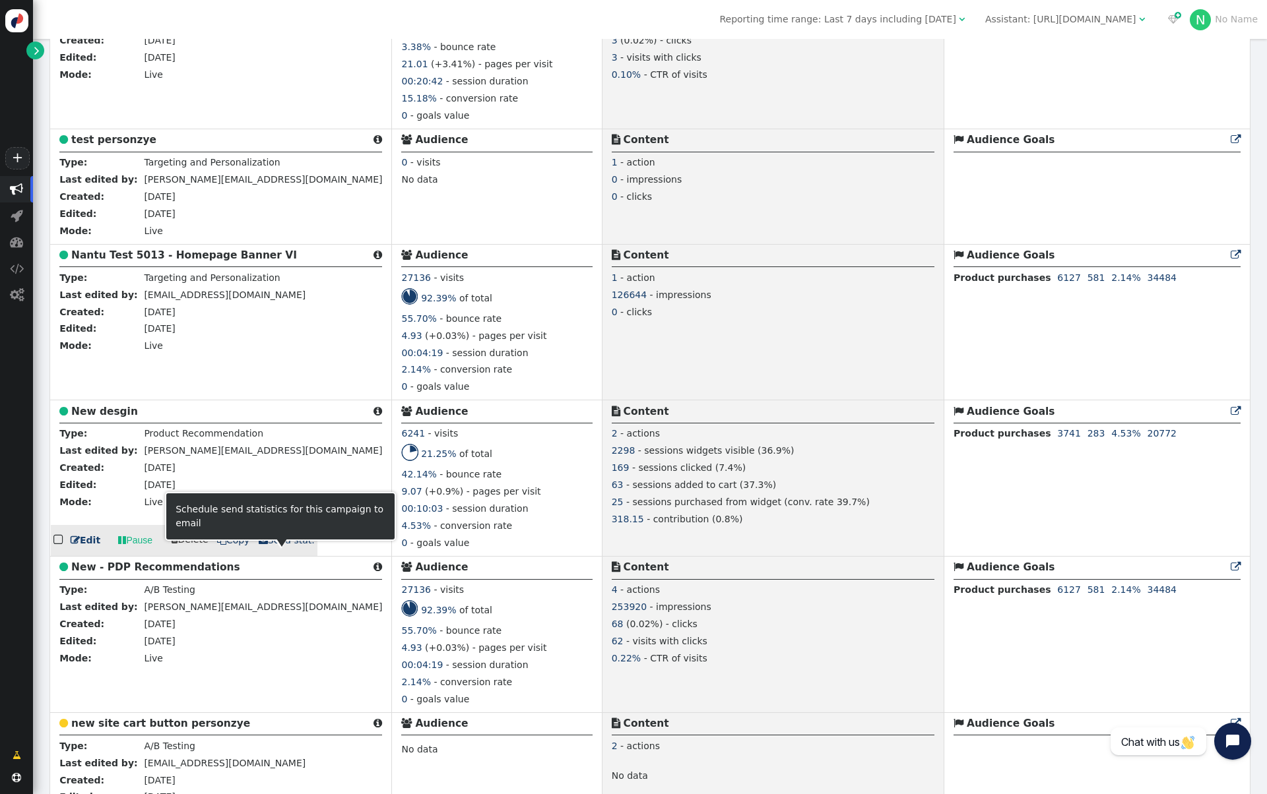
scroll to position [1218, 0]
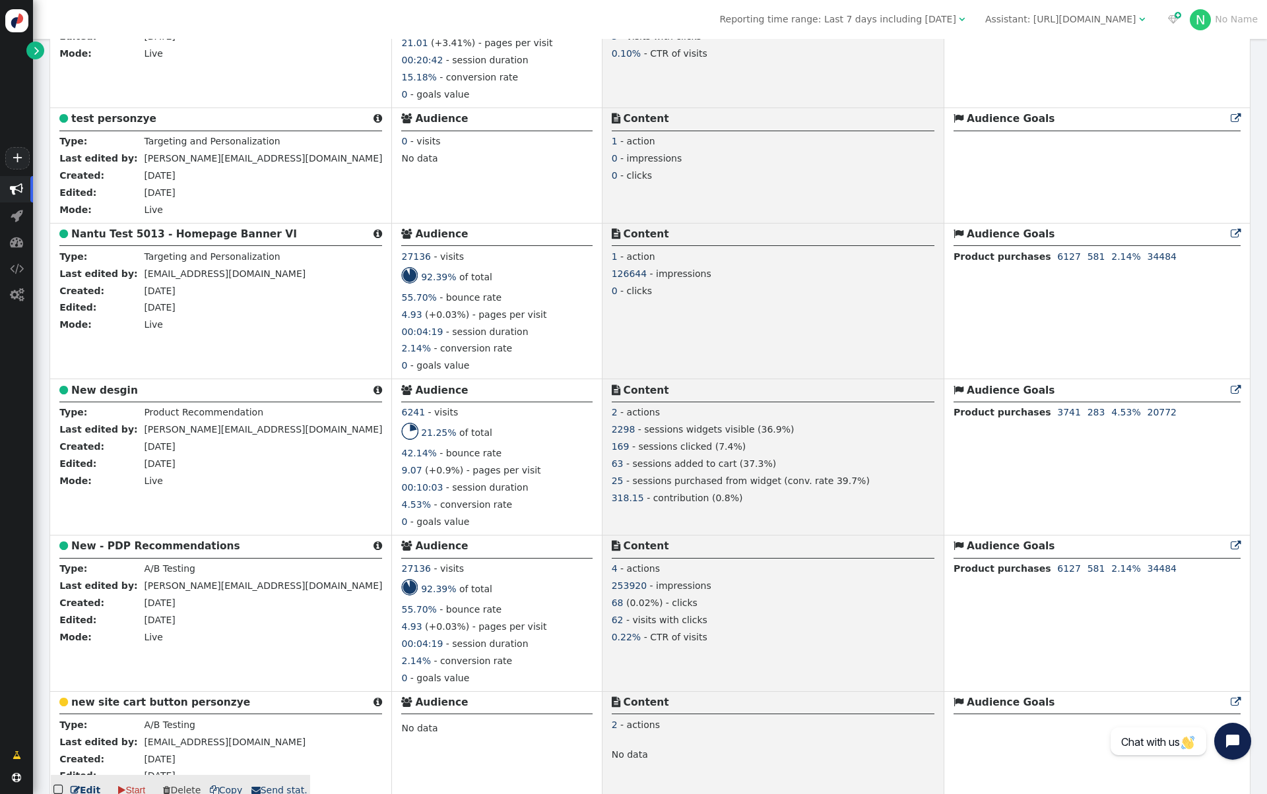
click at [191, 697] on b "new site cart button personzye" at bounding box center [160, 703] width 179 height 12
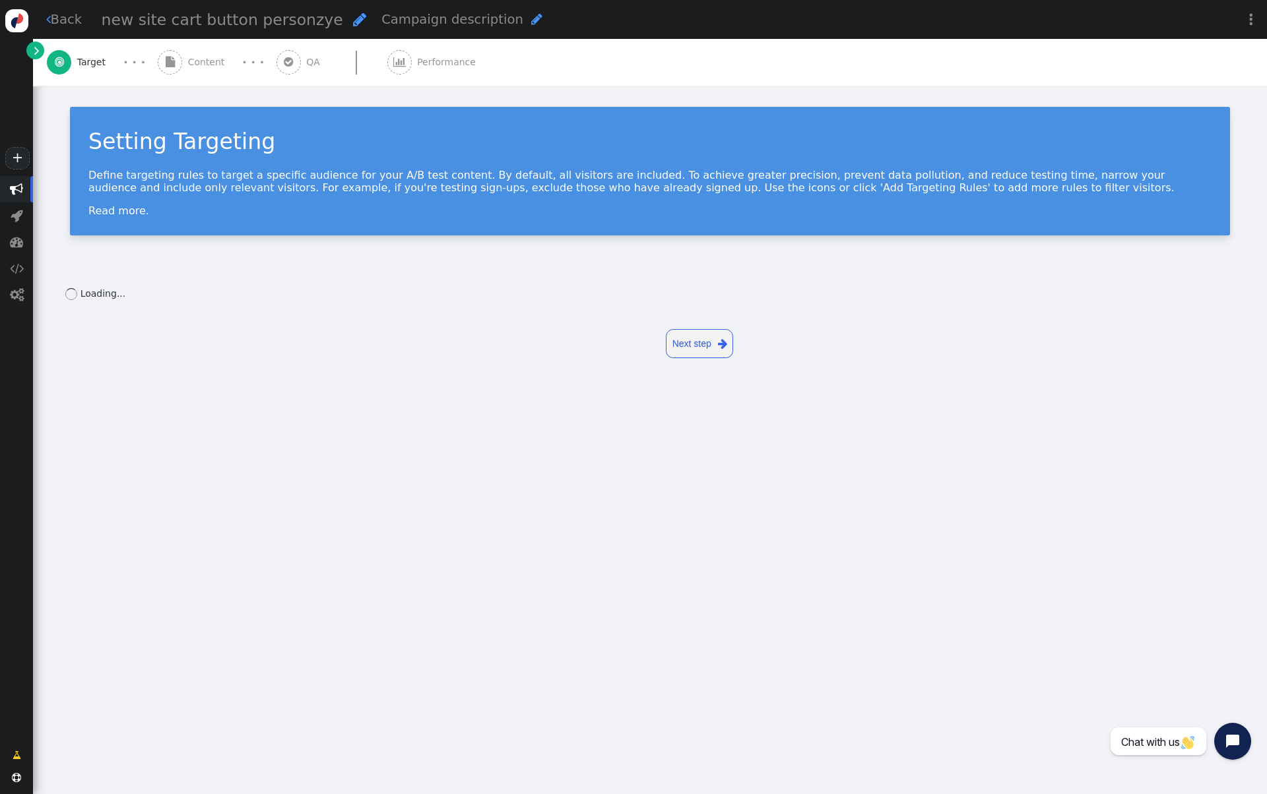
click at [231, 61] on div "· · ·" at bounding box center [253, 62] width 46 height 18
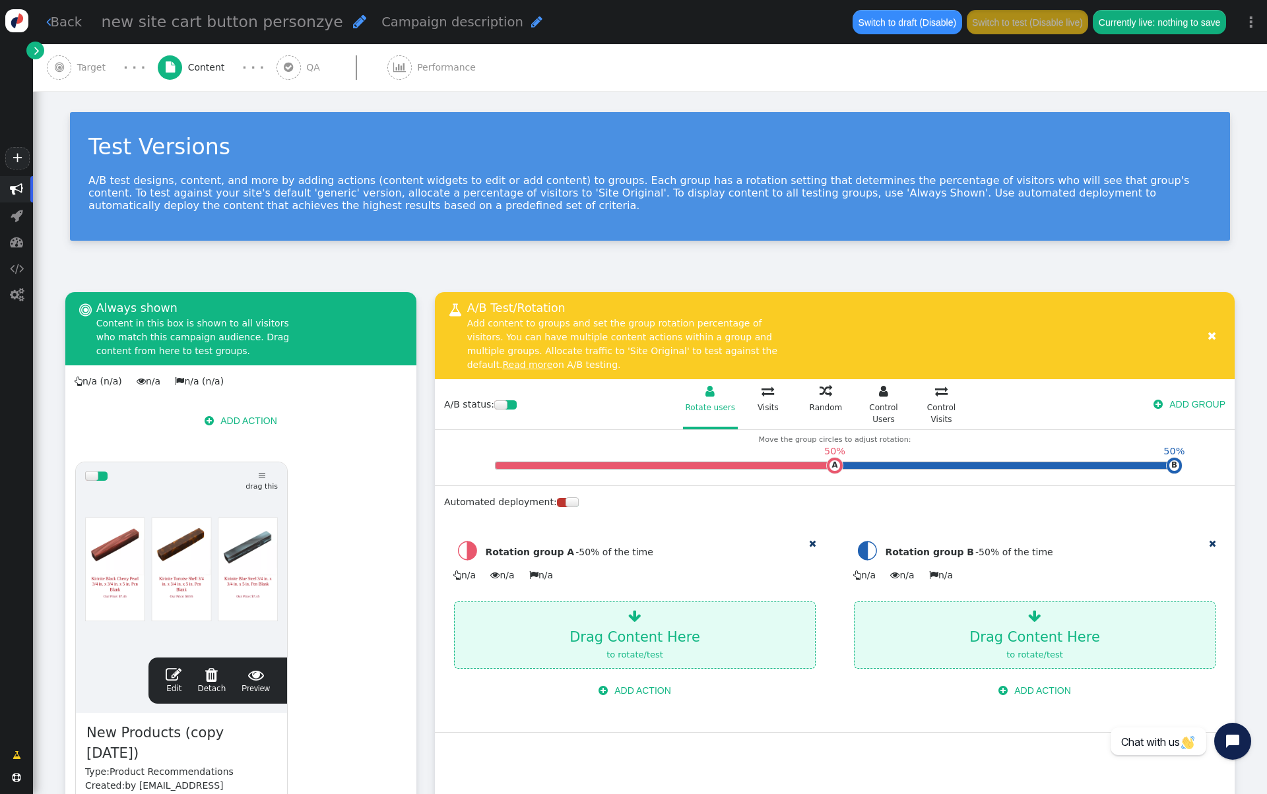
click at [224, 527] on div at bounding box center [181, 569] width 193 height 158
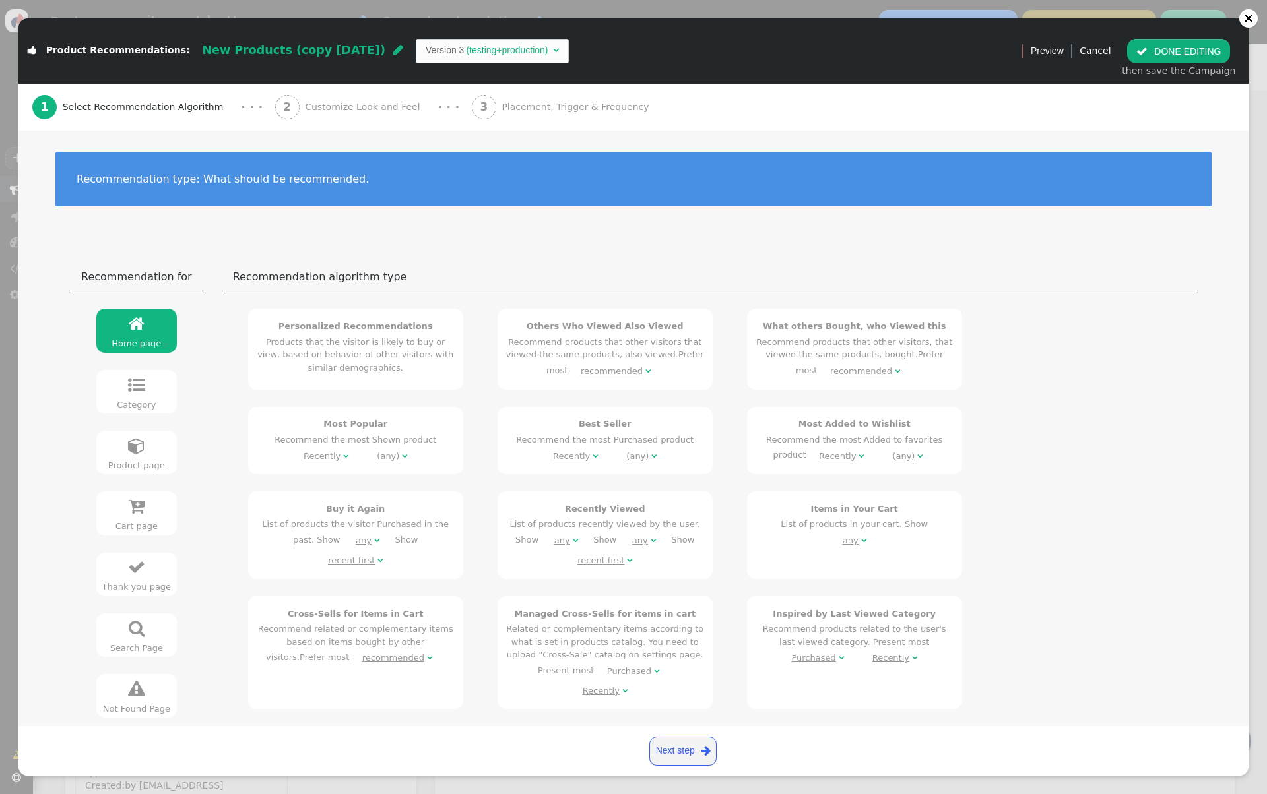
click at [382, 111] on span "Customize Look and Feel" at bounding box center [365, 107] width 121 height 14
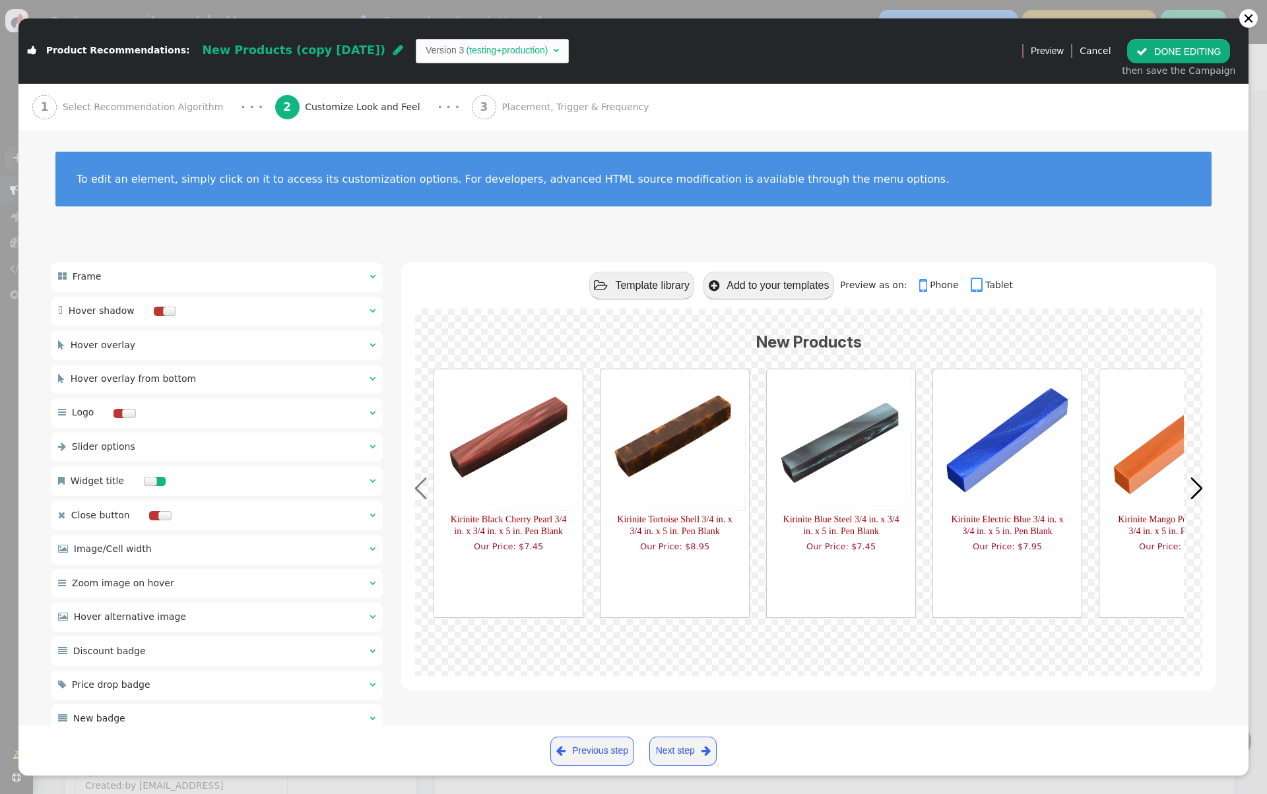
click at [244, 274] on div " Frame  " at bounding box center [217, 277] width 332 height 29
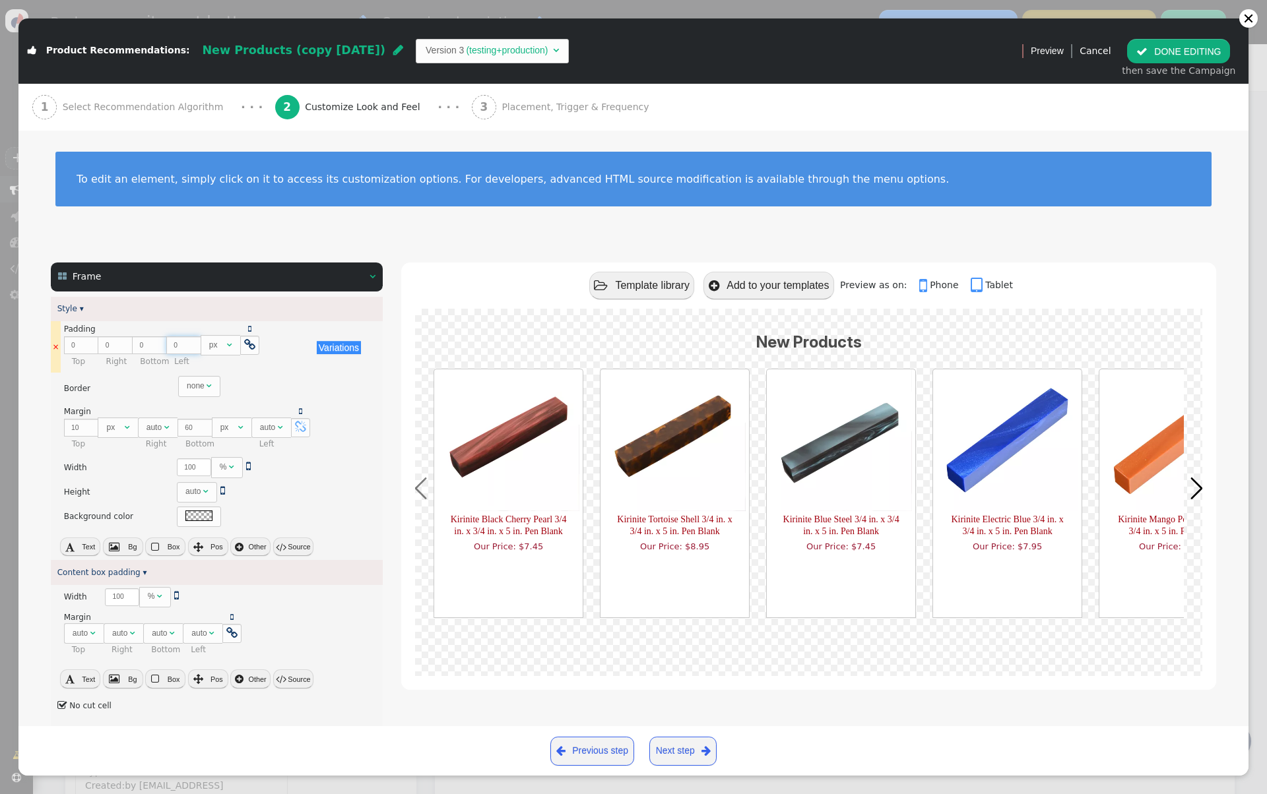
type input "-1"
click at [187, 348] on input "-1" at bounding box center [183, 345] width 34 height 18
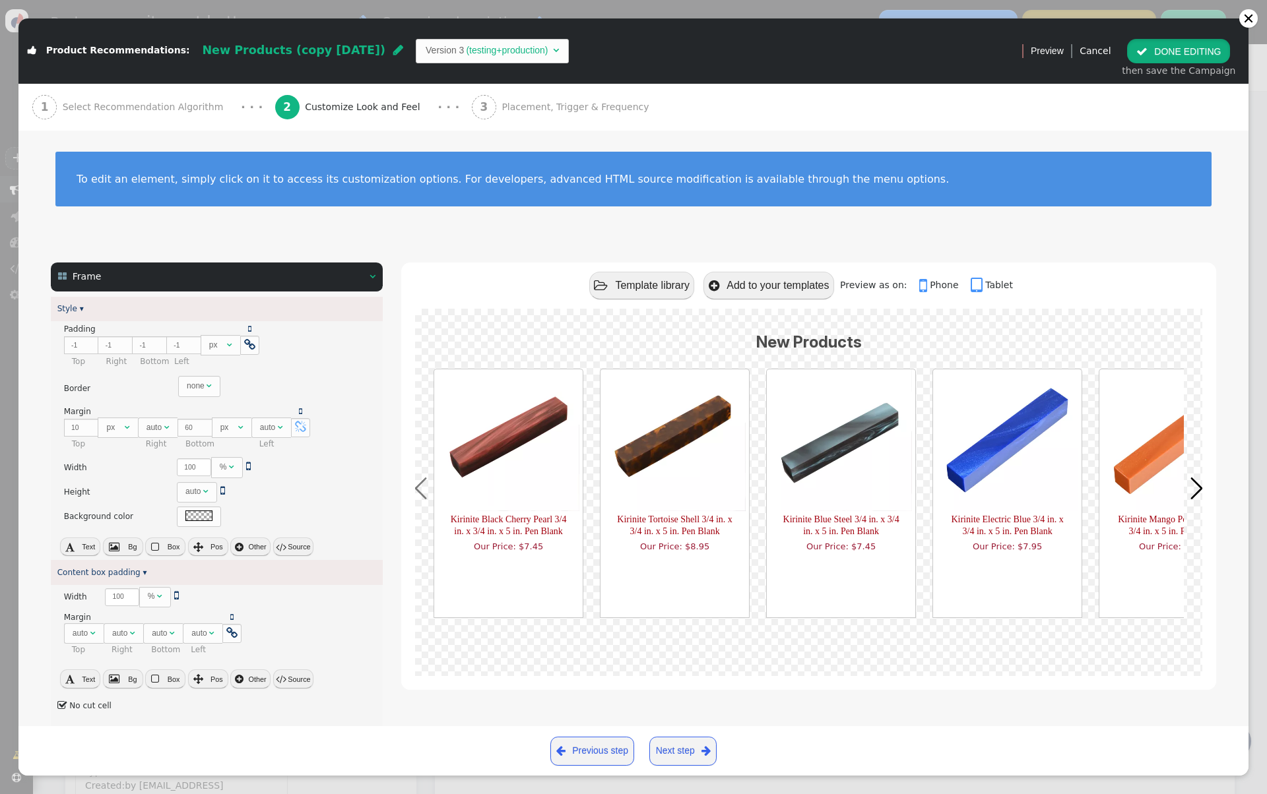
click at [1167, 57] on button " DONE EDITING" at bounding box center [1178, 51] width 103 height 24
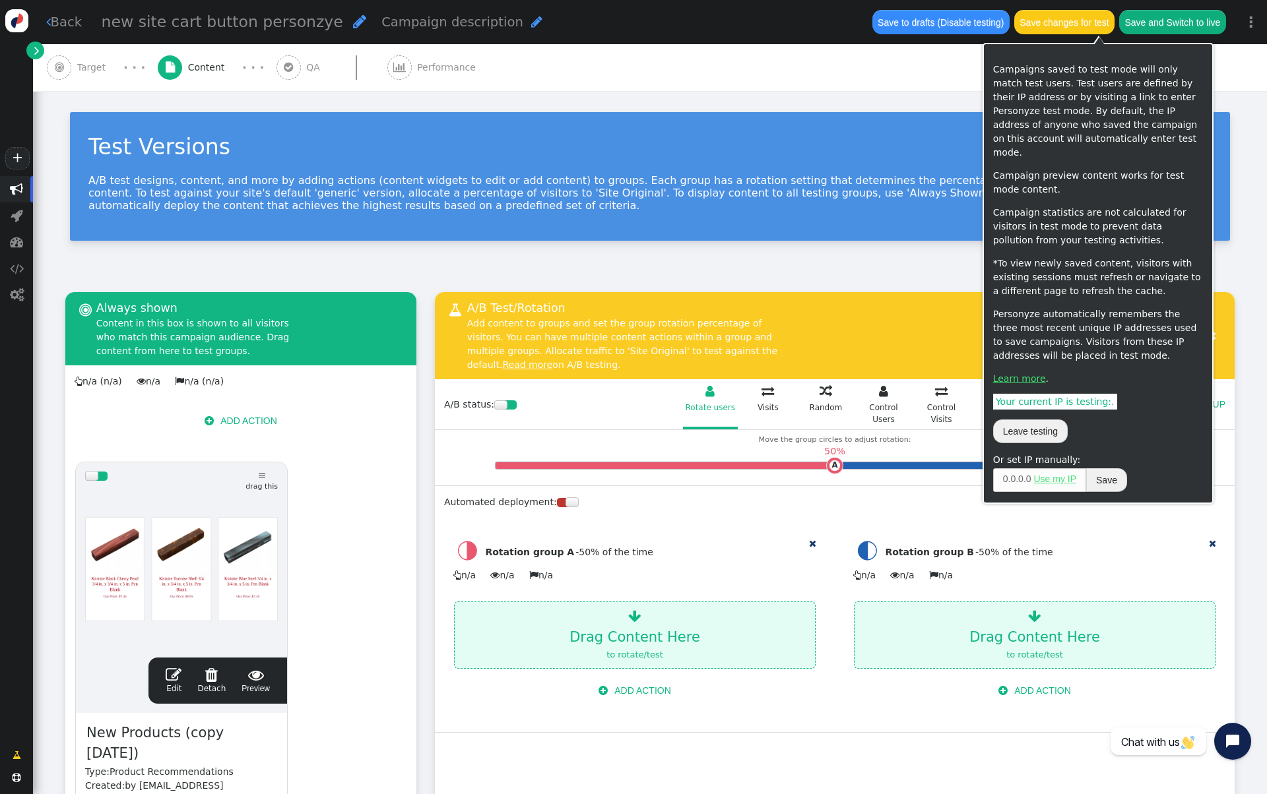
click at [1093, 20] on button "Save changes for test" at bounding box center [1064, 22] width 100 height 24
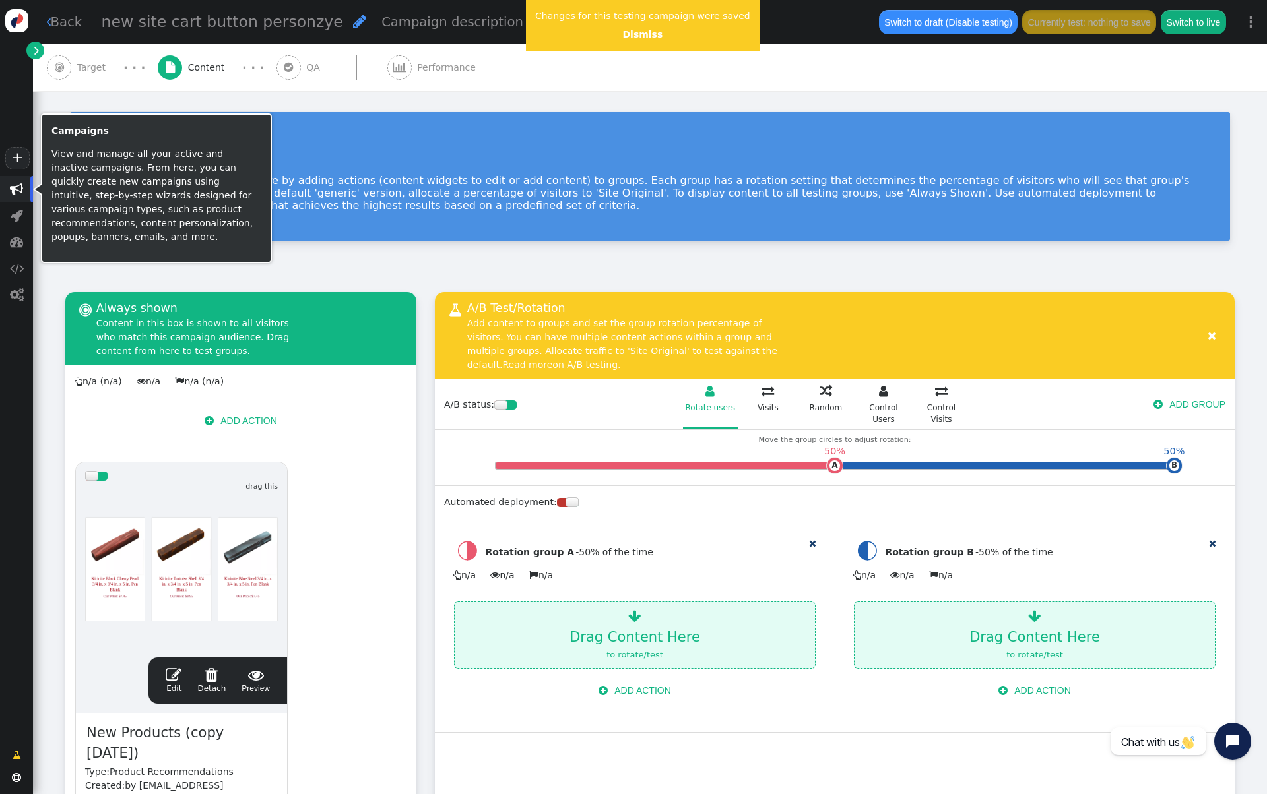
click at [14, 189] on span "" at bounding box center [16, 189] width 13 height 13
